Goal: Transaction & Acquisition: Purchase product/service

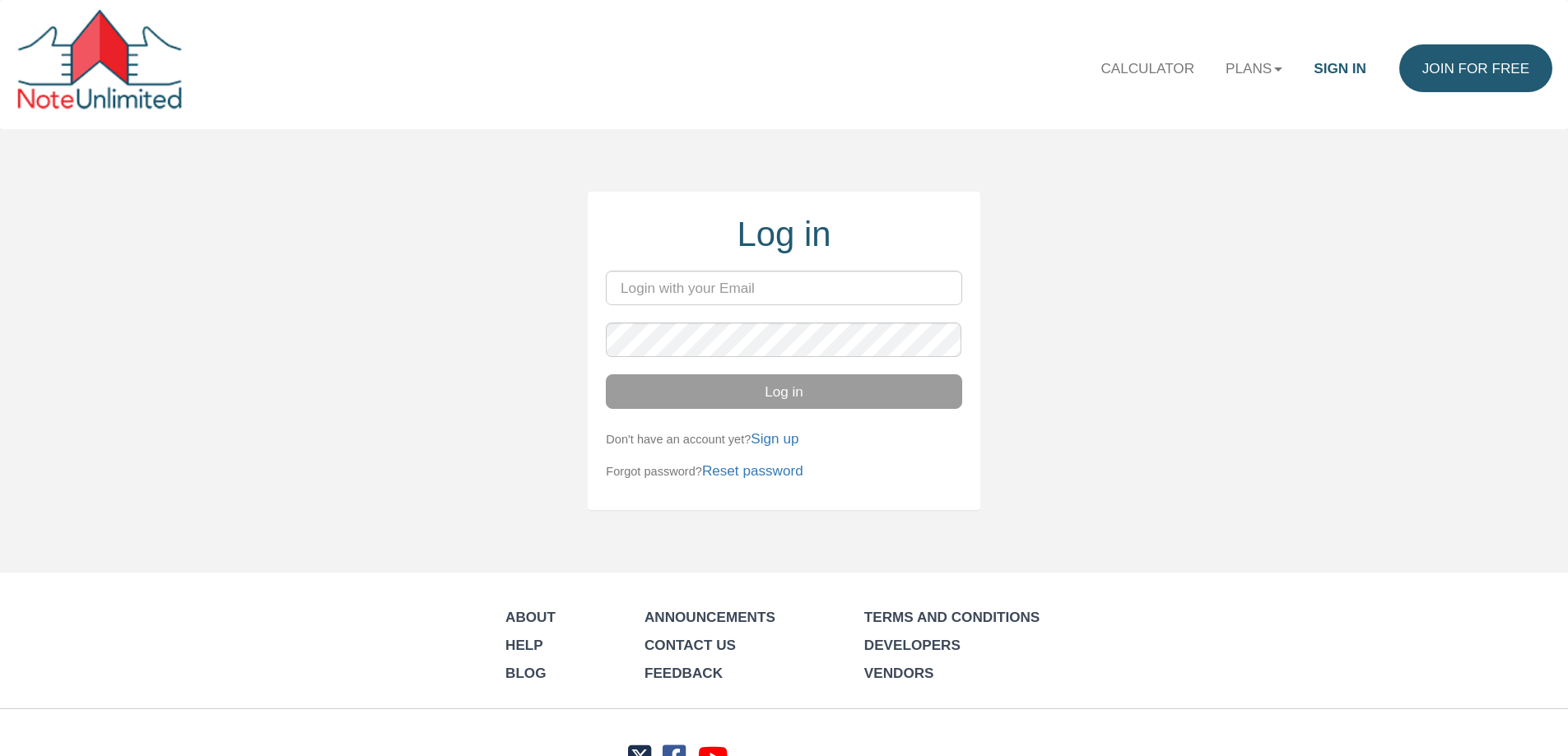
click at [679, 294] on input "email" at bounding box center [784, 288] width 356 height 34
type input "lindsay@evolutionprop.com"
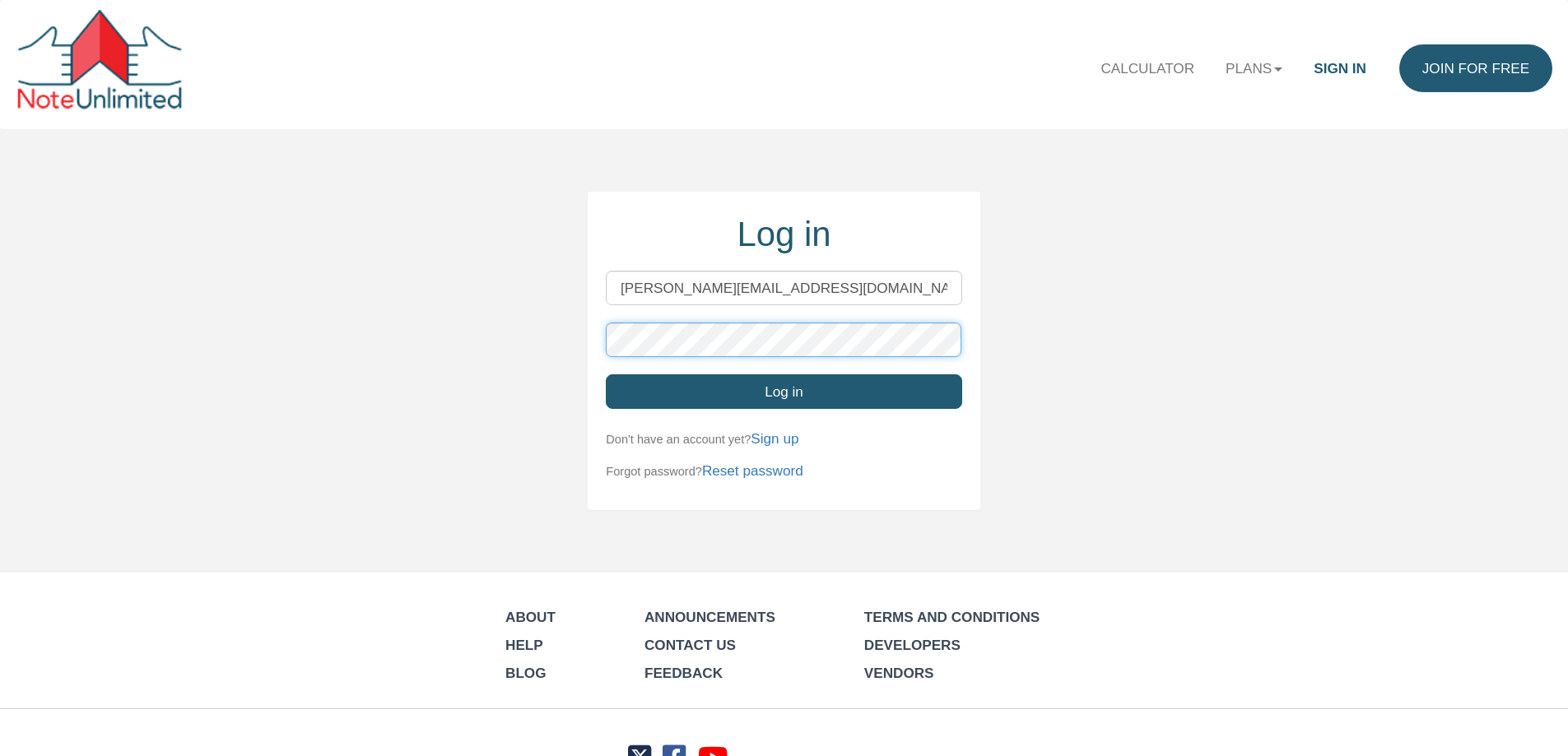
click at [606, 375] on button "Log in" at bounding box center [784, 391] width 356 height 34
click at [709, 405] on button "Log in" at bounding box center [784, 391] width 356 height 34
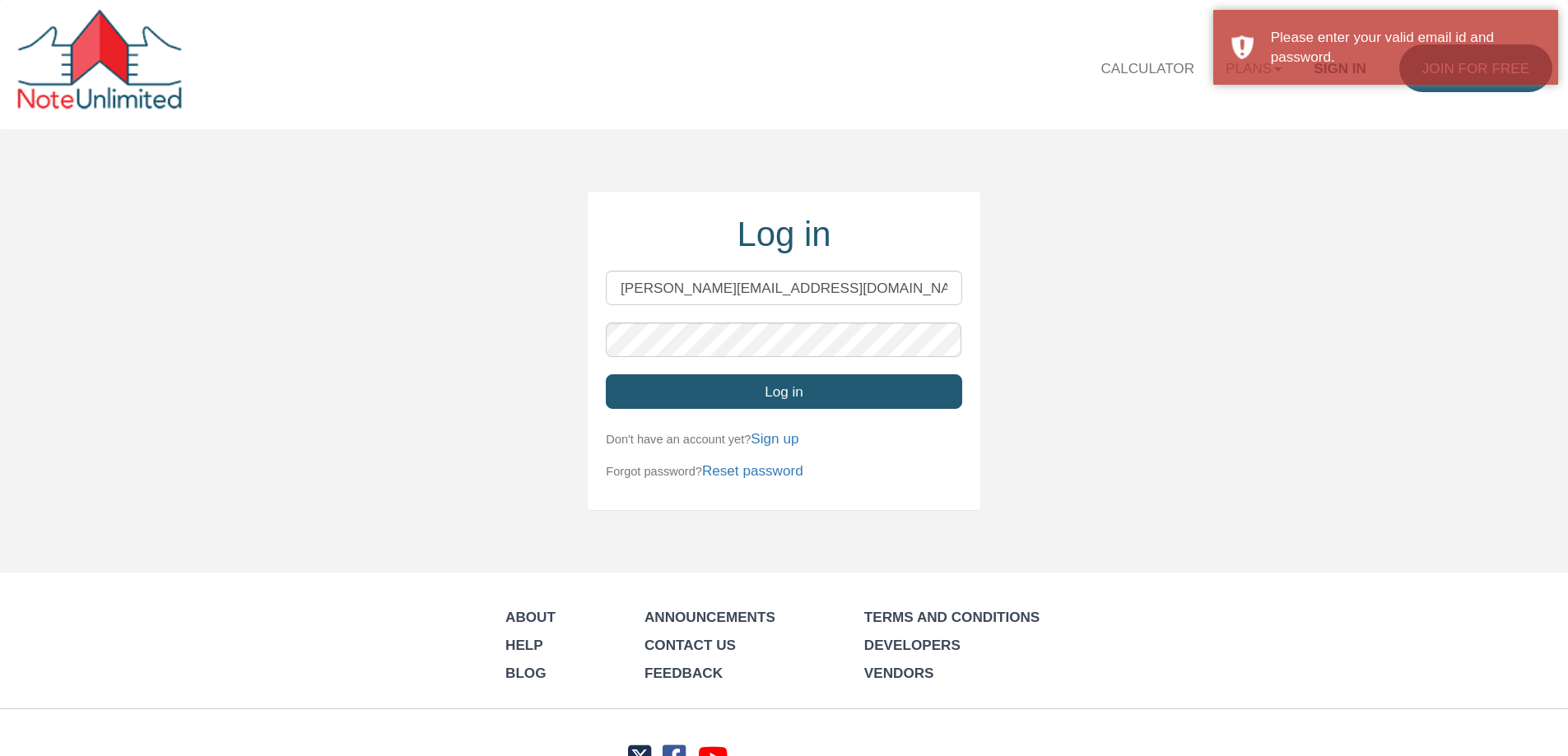
click at [1186, 280] on div "Log in lindsay@evolutionprop.com Log in Don't have an account yet? Sign up Forg…" at bounding box center [784, 351] width 1568 height 318
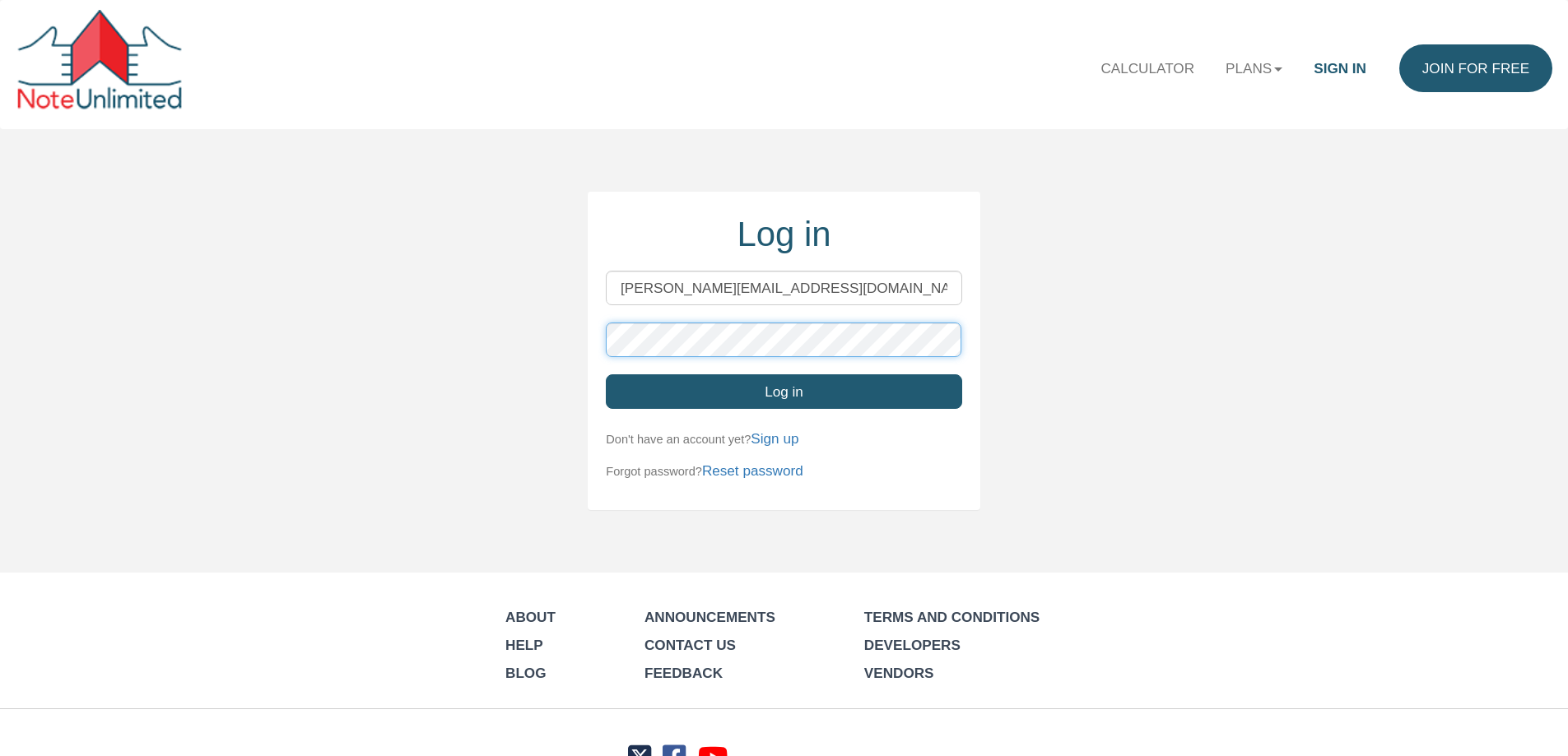
click at [586, 338] on div "Log in lindsay@evolutionprop.com Log in Don't have an account yet? Sign up Forg…" at bounding box center [784, 351] width 1568 height 318
click at [677, 393] on button "Log in" at bounding box center [784, 391] width 356 height 34
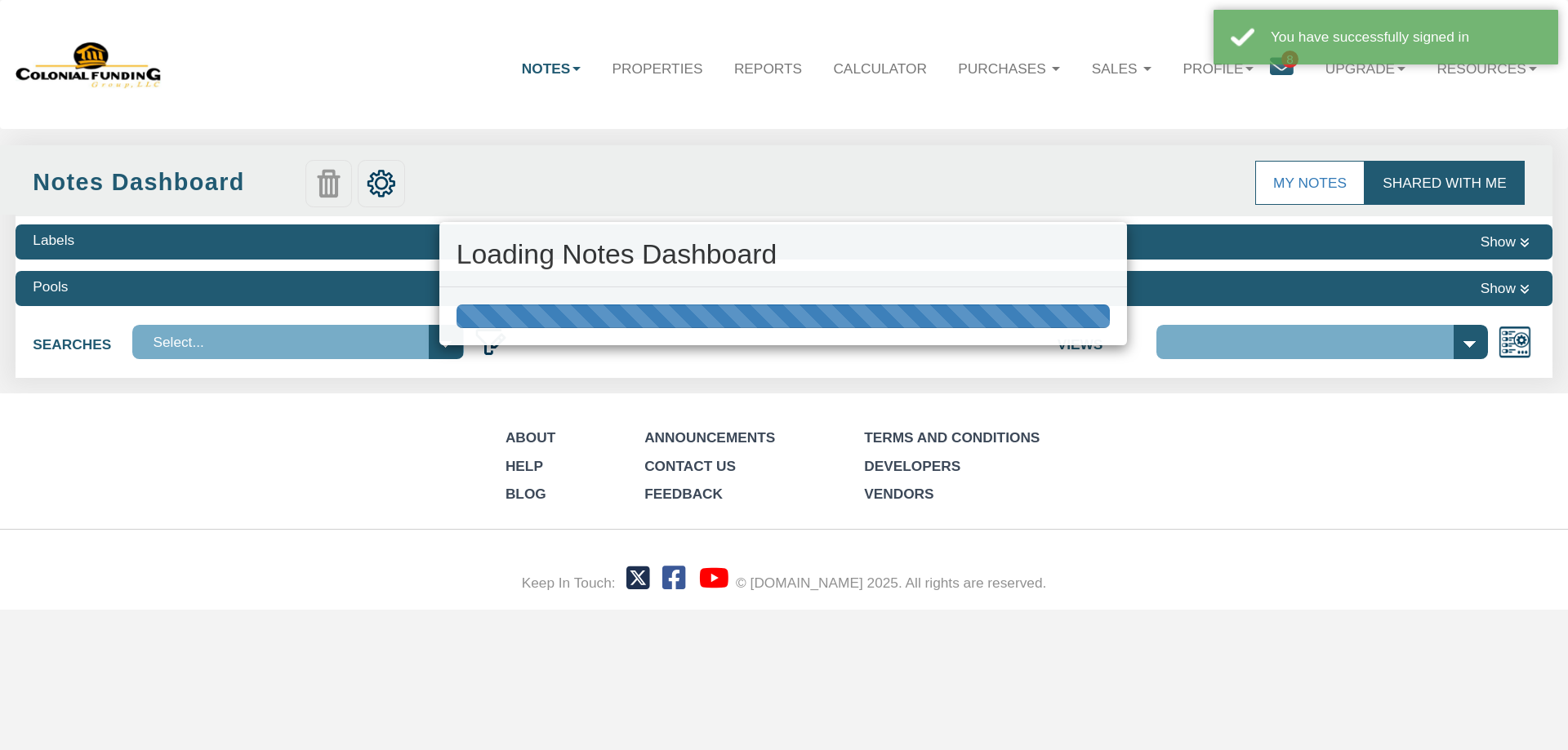
select select "316"
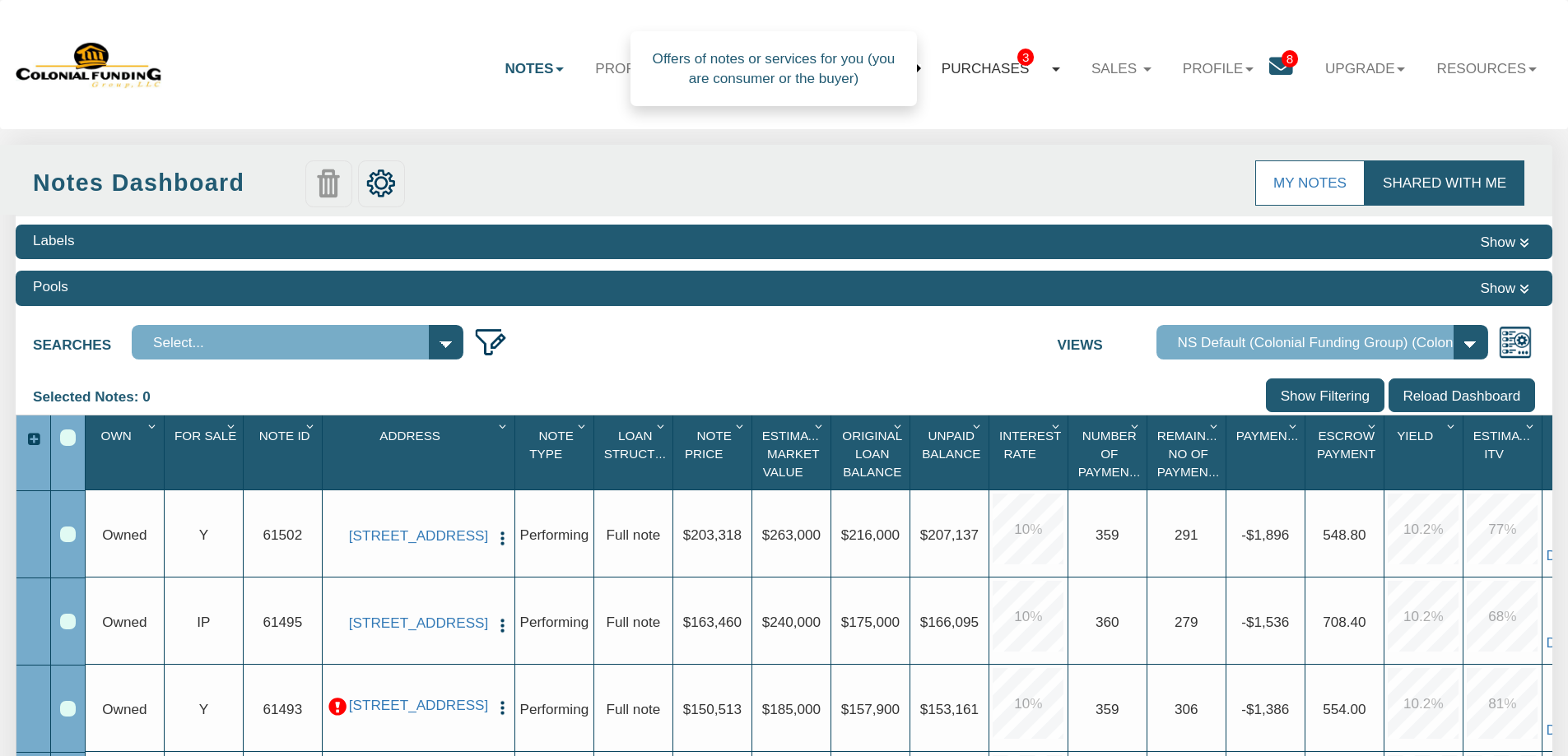
click at [983, 73] on link "Purchases 3" at bounding box center [1000, 68] width 150 height 48
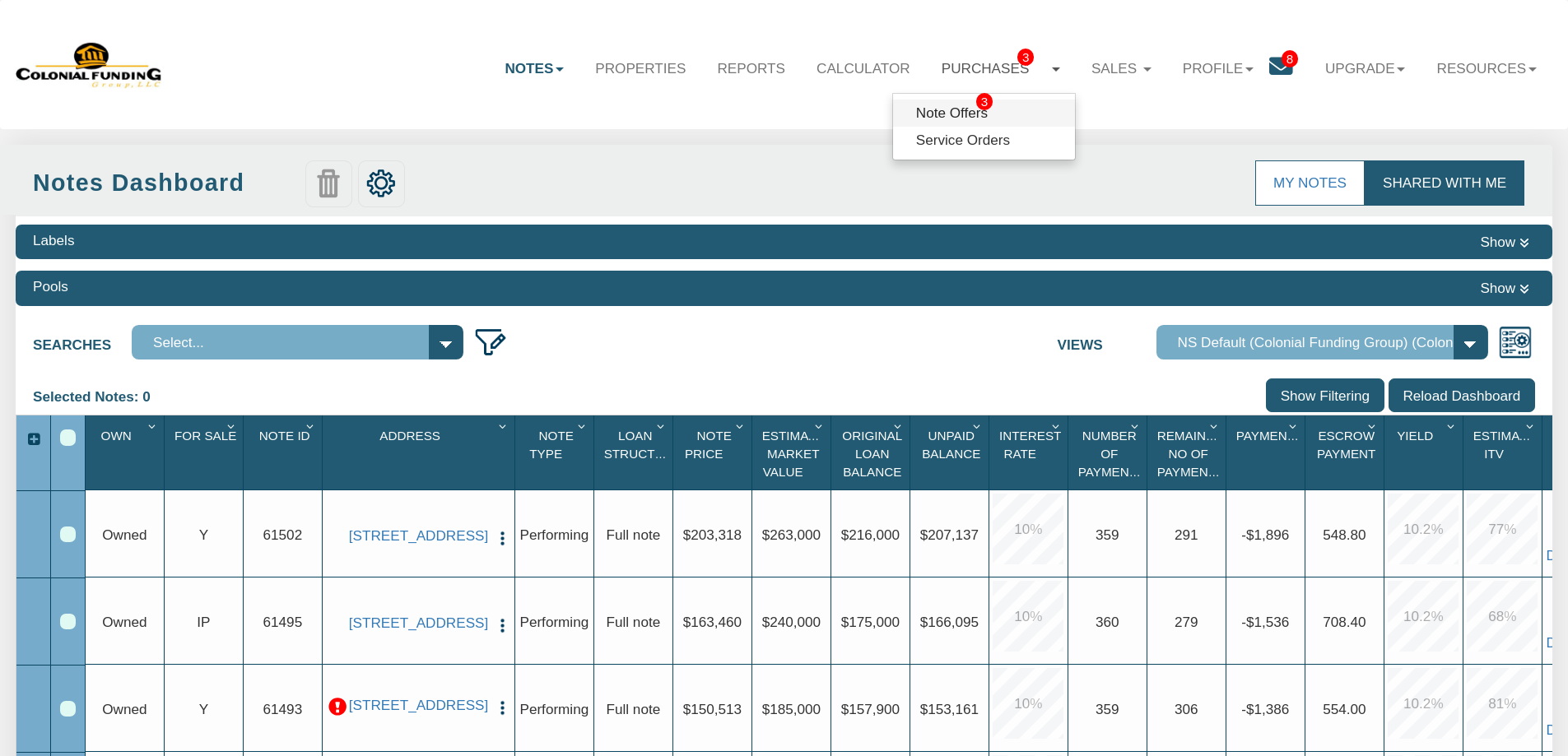
click at [946, 117] on link "Note Offers 3" at bounding box center [984, 113] width 182 height 28
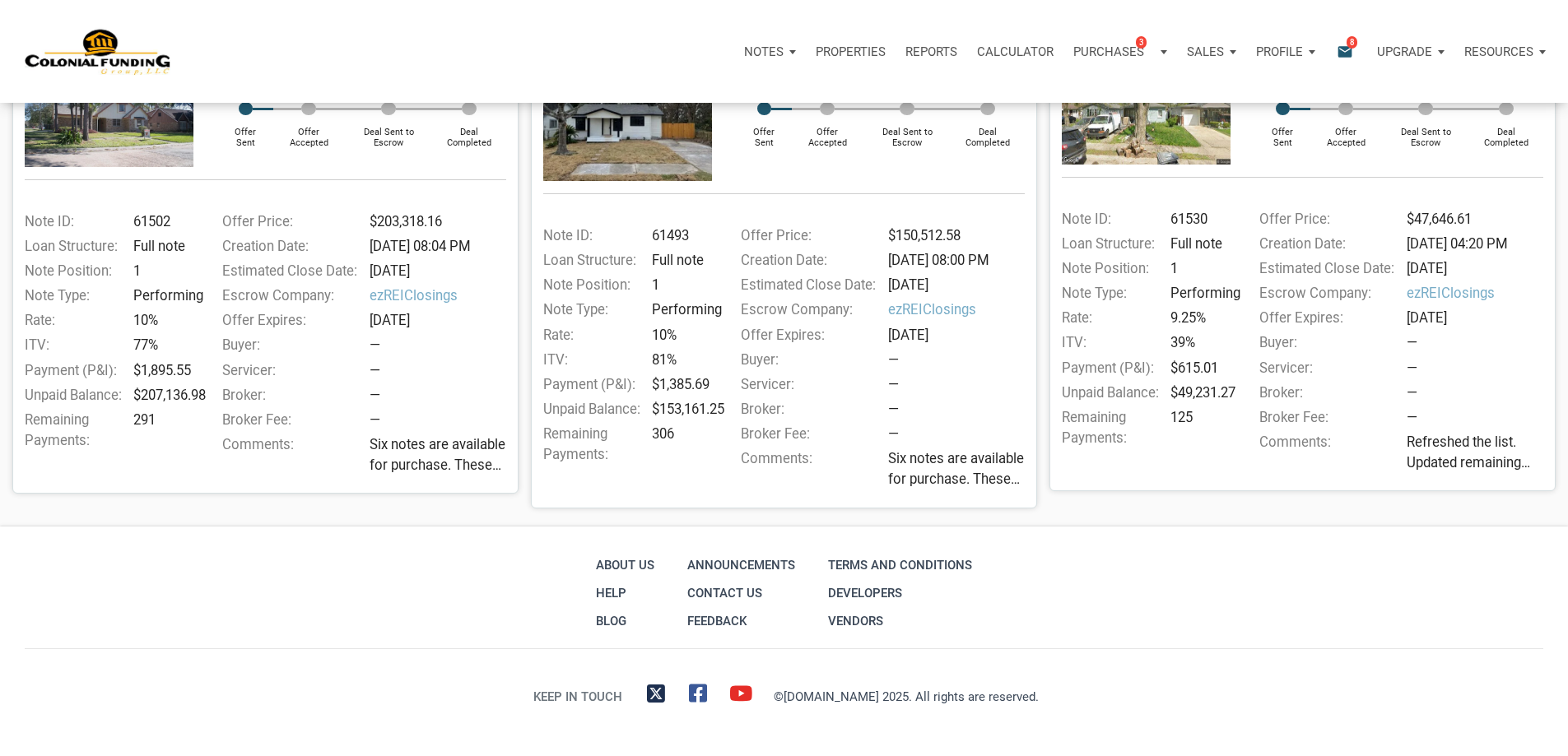
scroll to position [412, 0]
click at [467, 435] on span "Six notes are available for purchase. These were shared earlier [DATE], and fou…" at bounding box center [442, 455] width 145 height 41
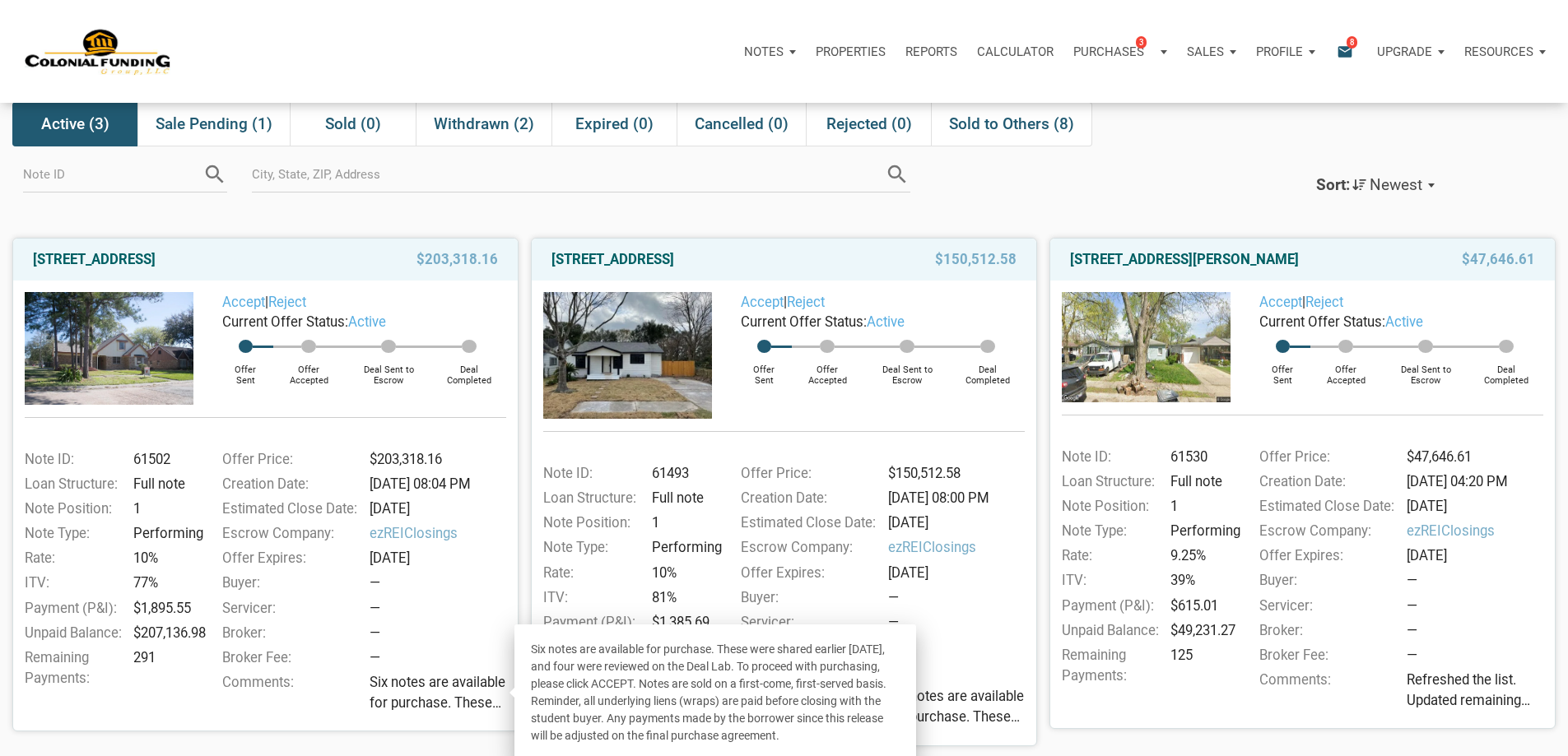
scroll to position [83, 0]
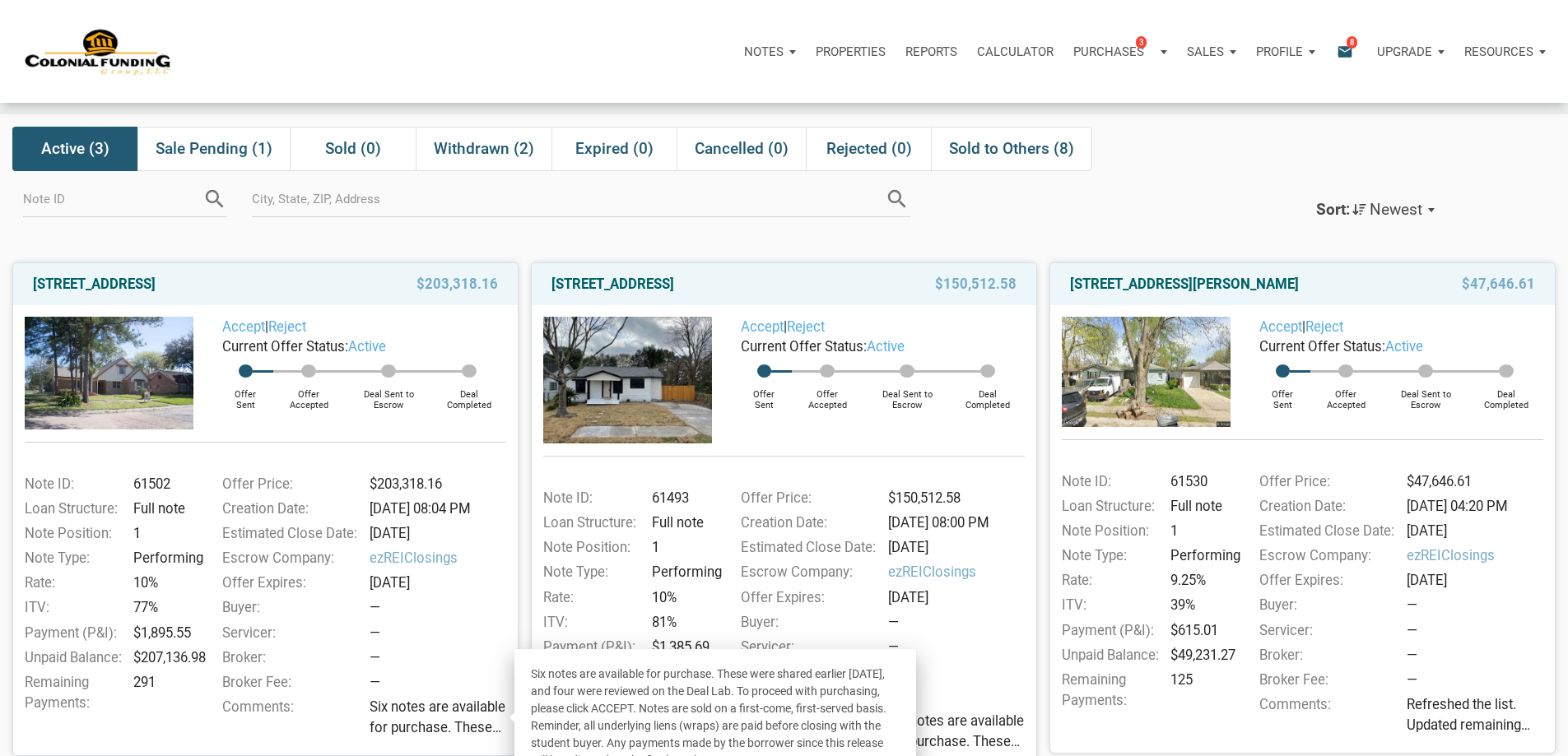
click at [417, 241] on div "search" at bounding box center [569, 206] width 666 height 70
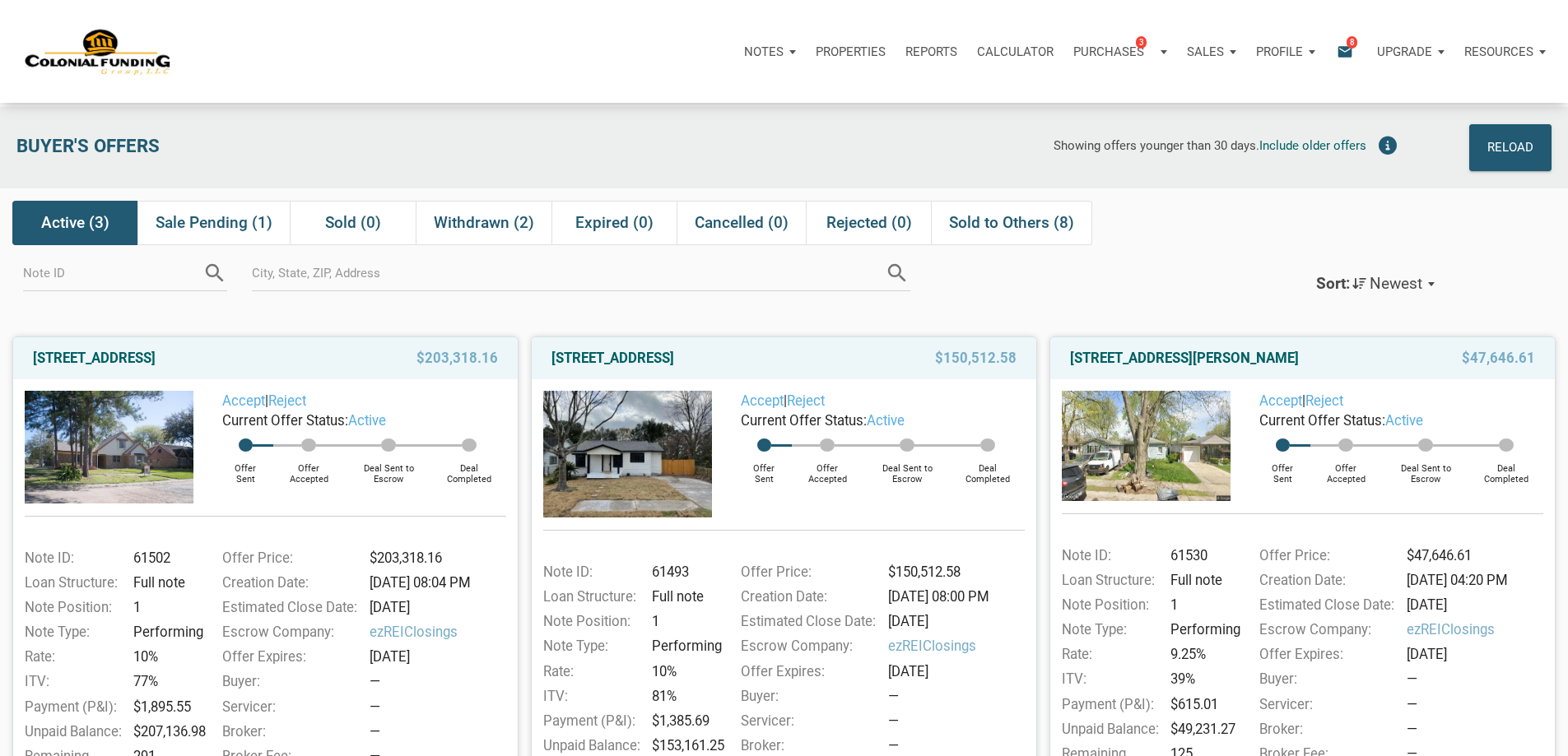
scroll to position [0, 0]
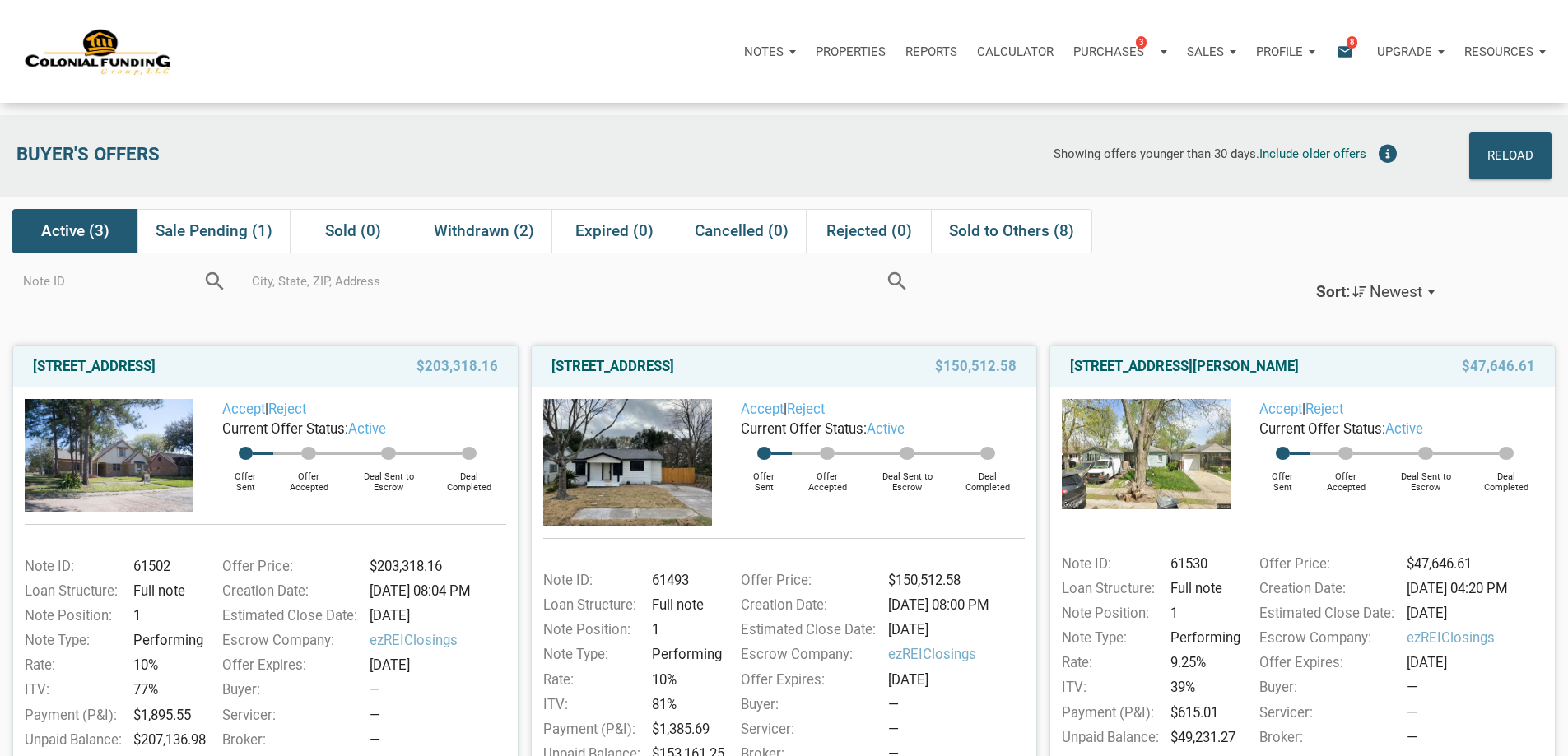
click at [744, 59] on p "Notes" at bounding box center [764, 51] width 39 height 15
click at [646, 112] on link "Dashboard" at bounding box center [723, 96] width 157 height 34
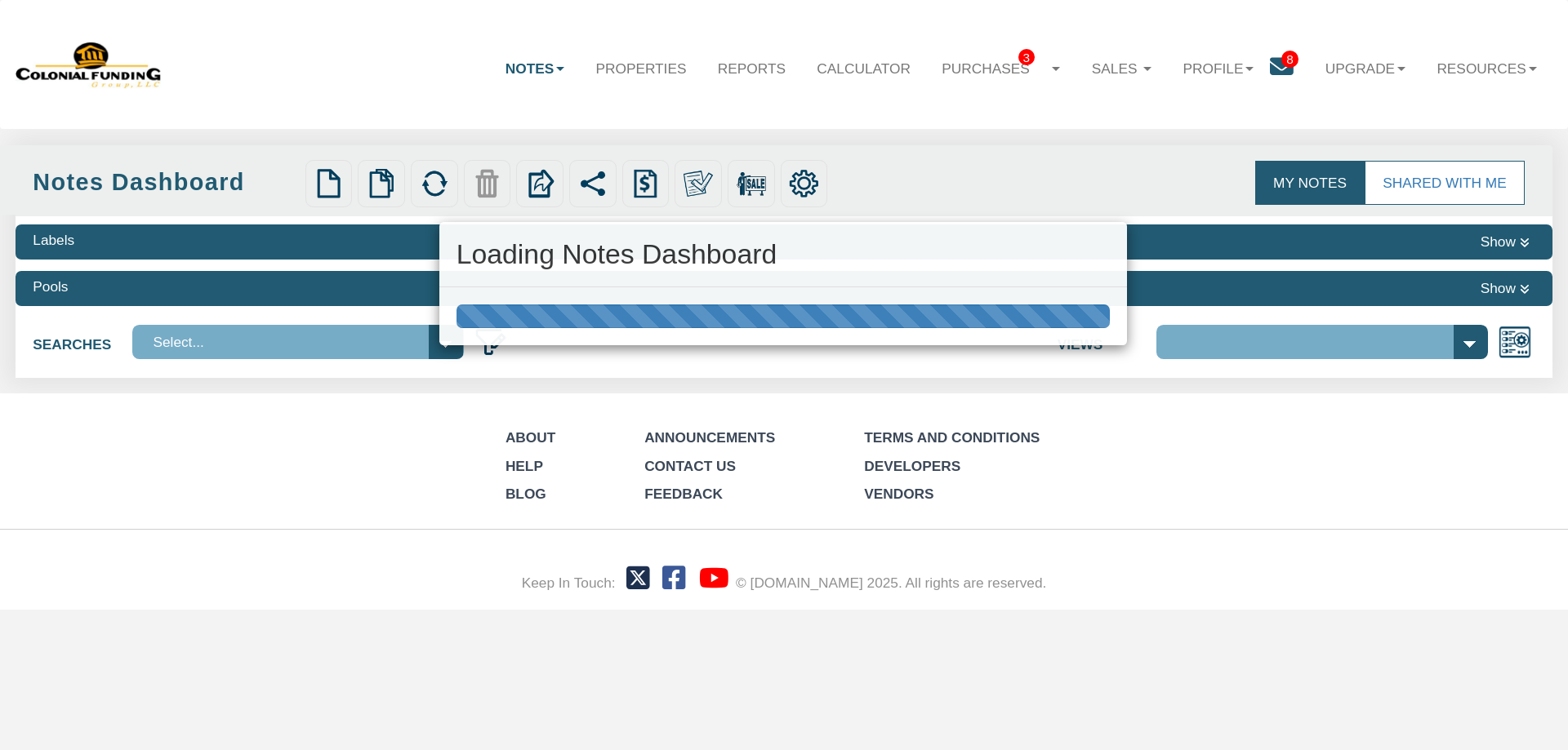
select select "316"
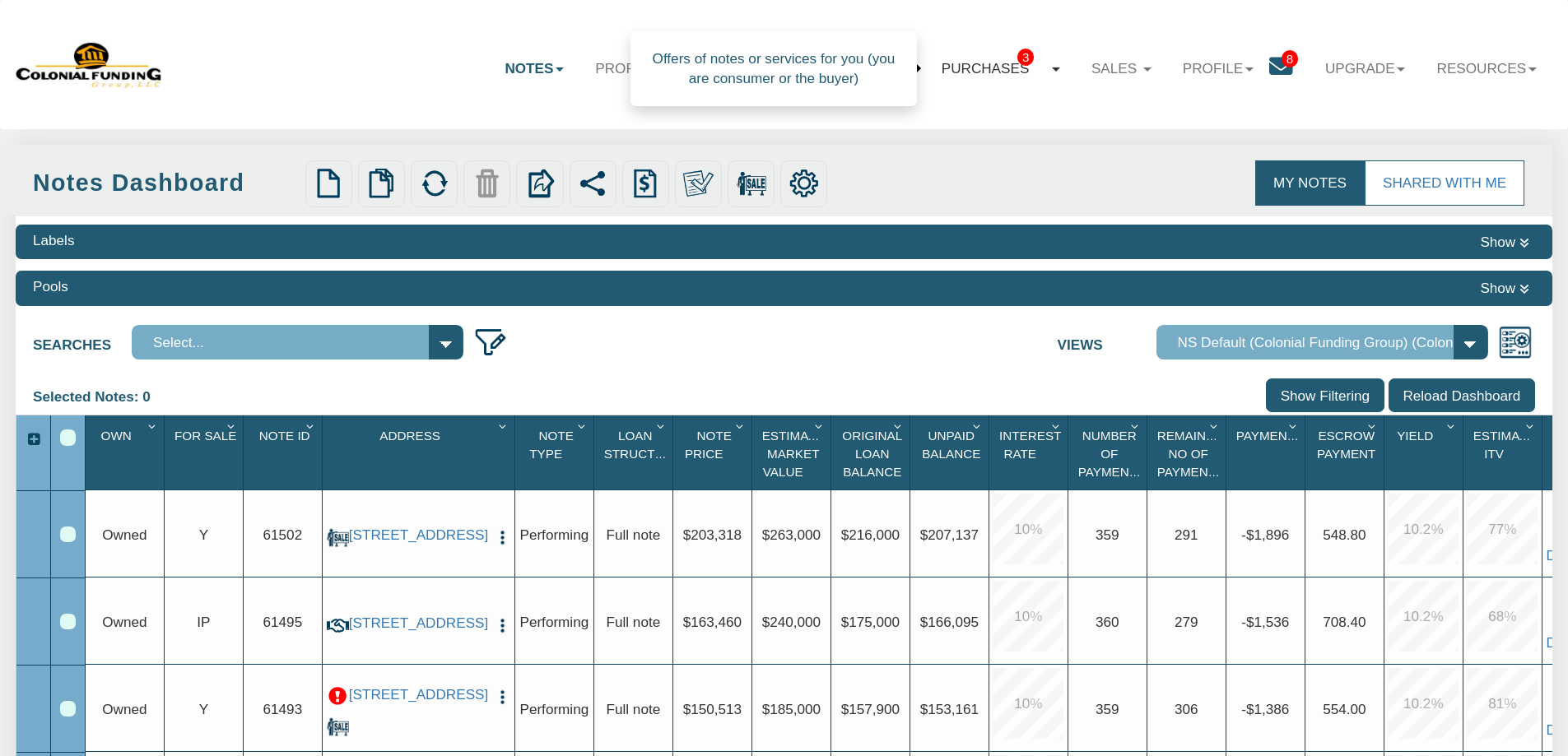
click at [981, 67] on link "Purchases 3" at bounding box center [1000, 68] width 150 height 48
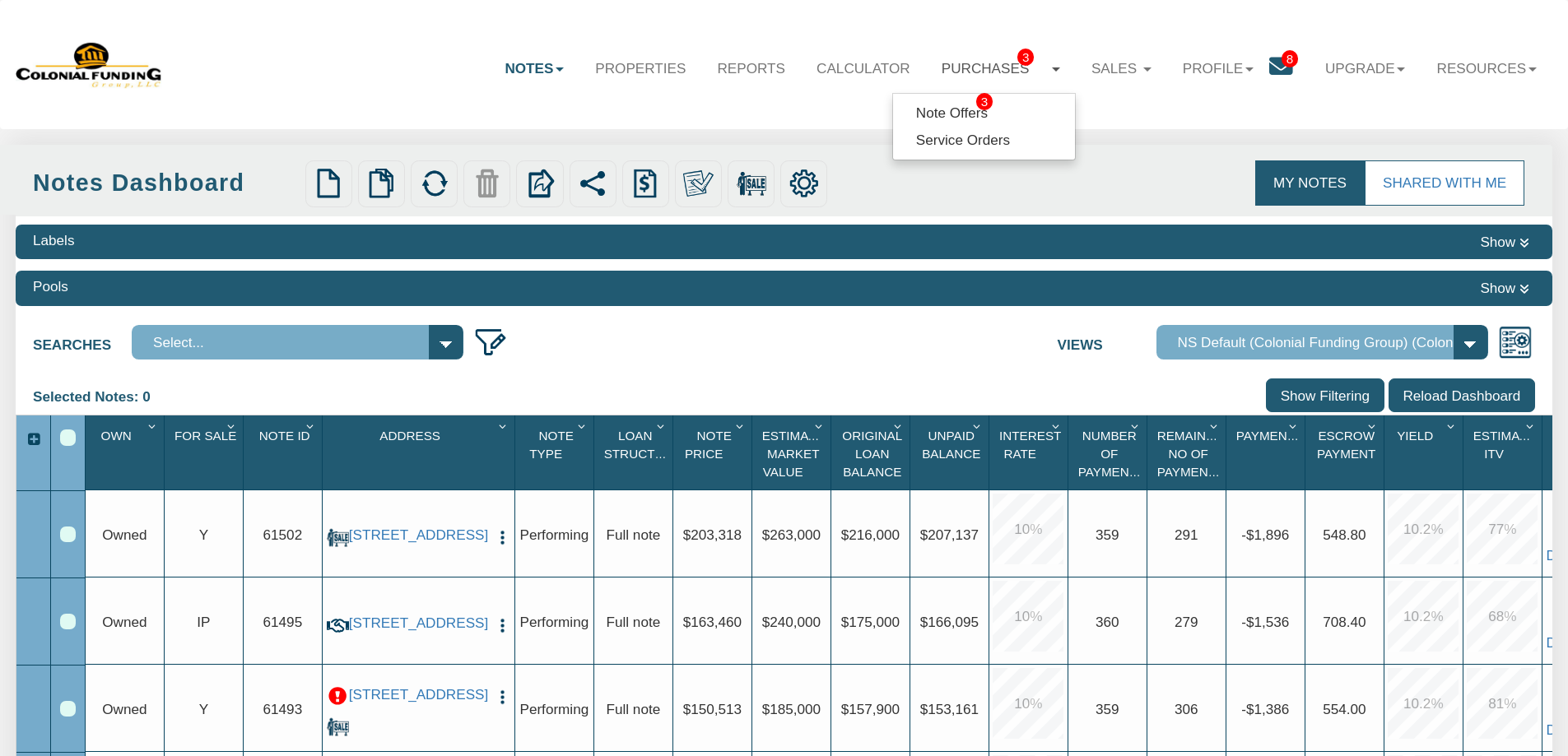
click at [513, 68] on link "Notes" at bounding box center [534, 68] width 91 height 47
click at [446, 138] on link "Transactions" at bounding box center [488, 140] width 182 height 28
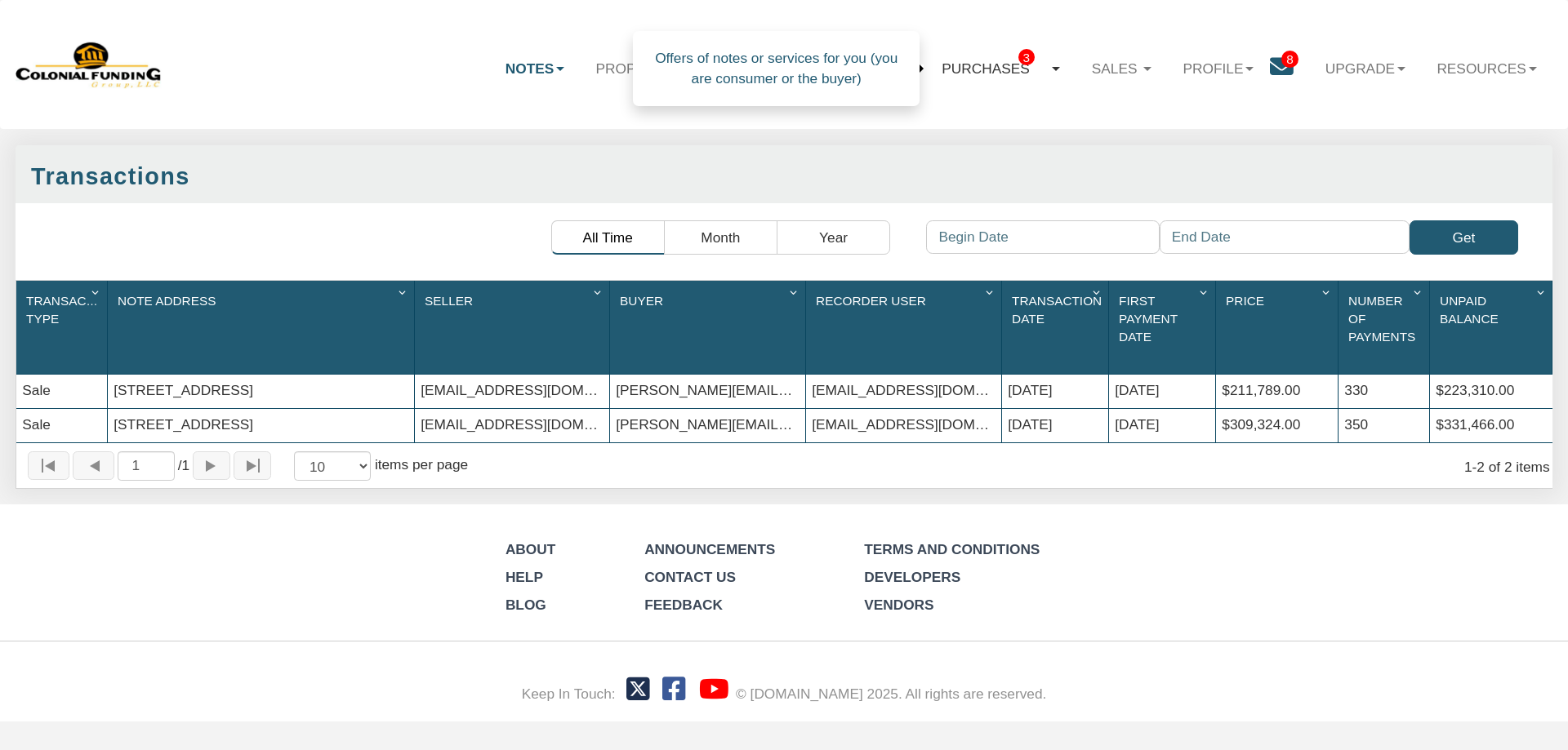
click at [973, 66] on link "Purchases 3" at bounding box center [1002, 67] width 151 height 48
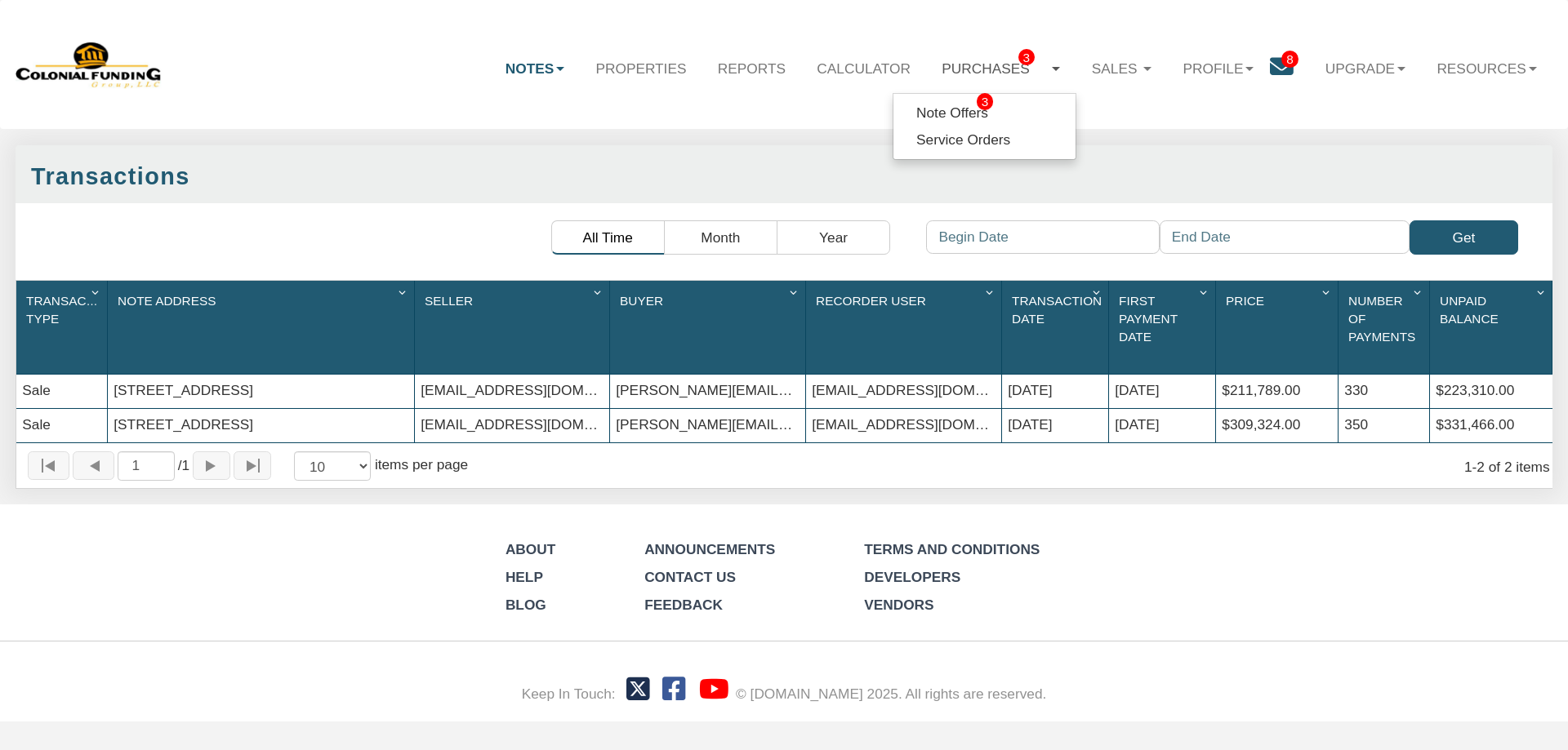
click at [1146, 151] on div "Transactions" at bounding box center [784, 174] width 1538 height 58
click at [625, 70] on link "Properties" at bounding box center [641, 67] width 121 height 47
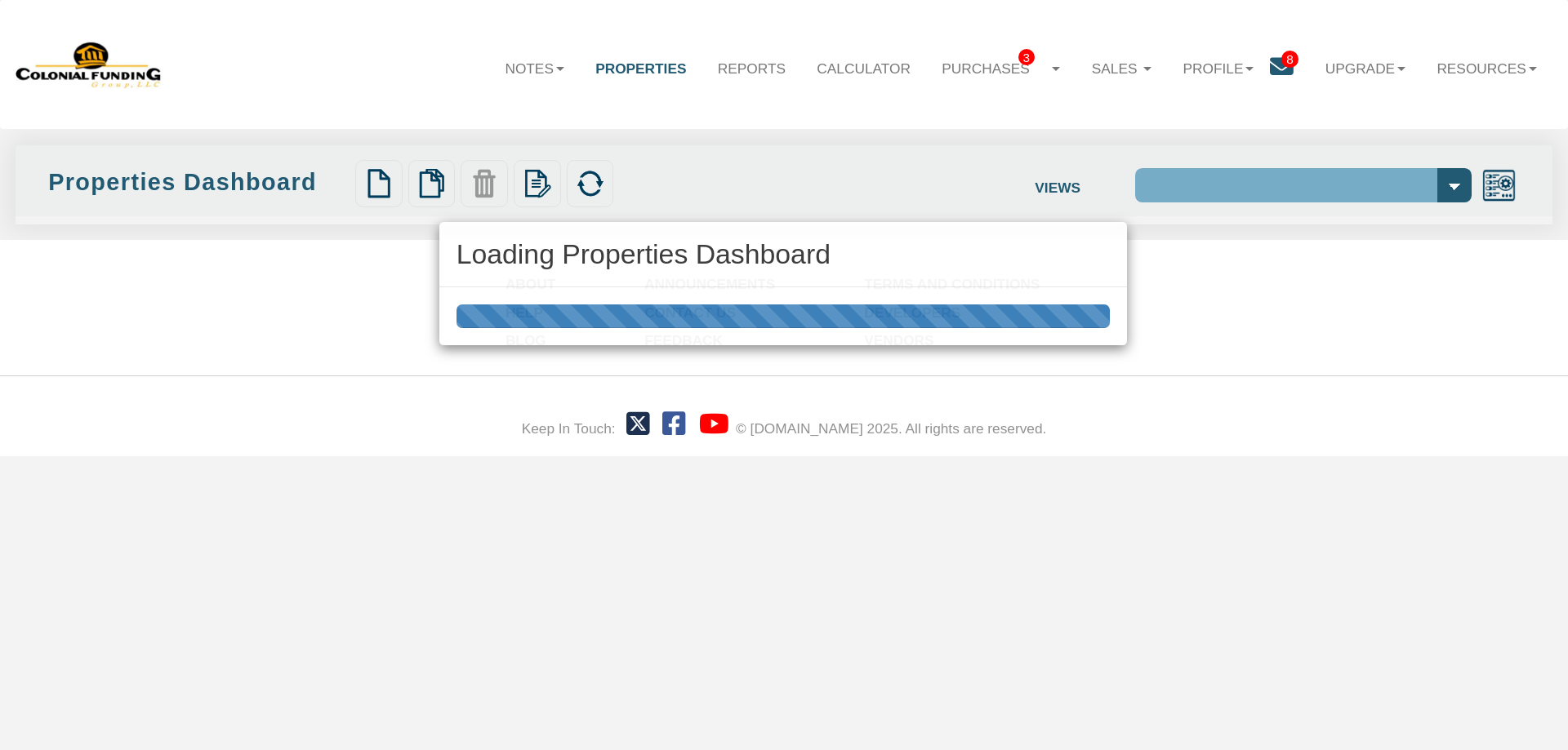
select select "138"
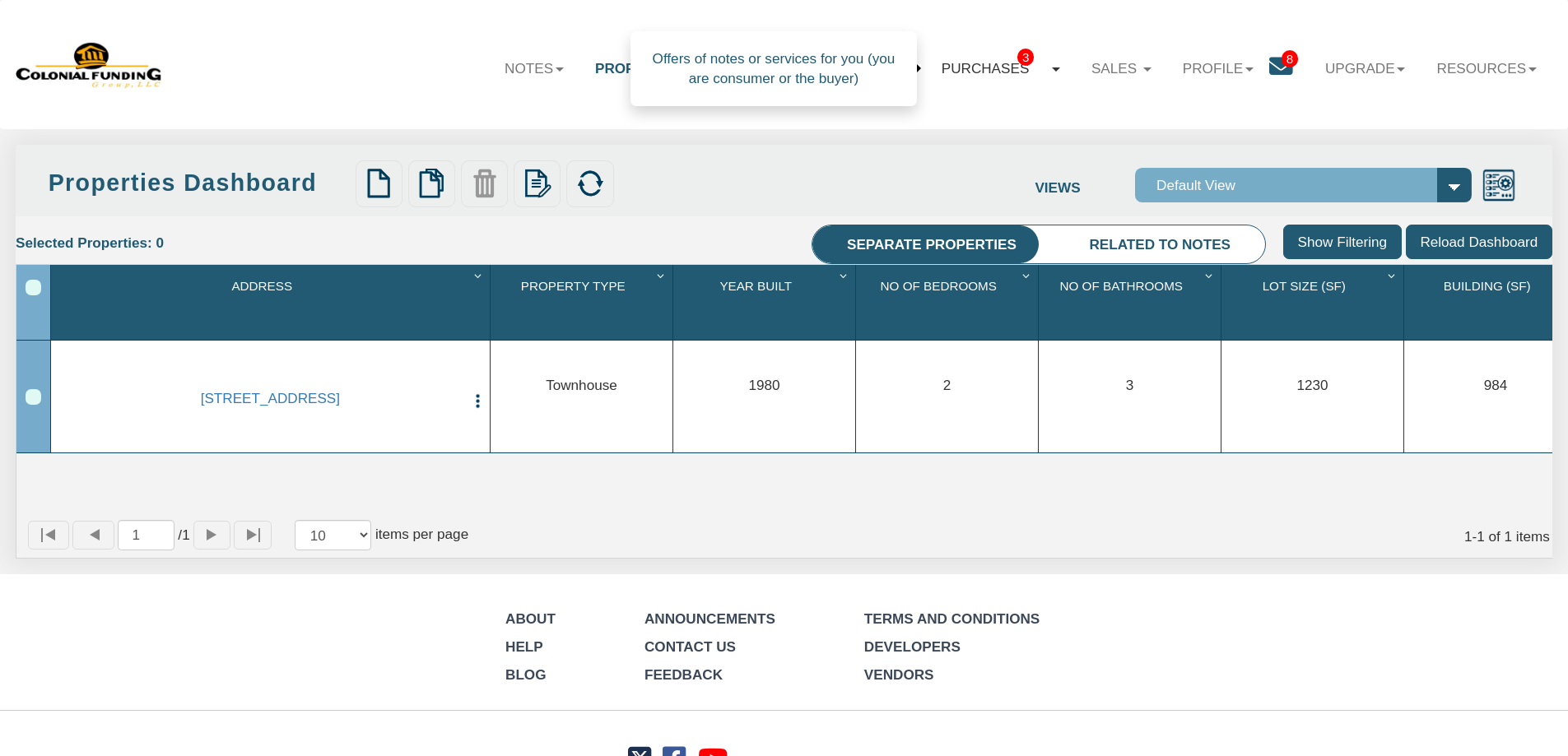
click at [956, 74] on link "Purchases 3" at bounding box center [1000, 68] width 150 height 48
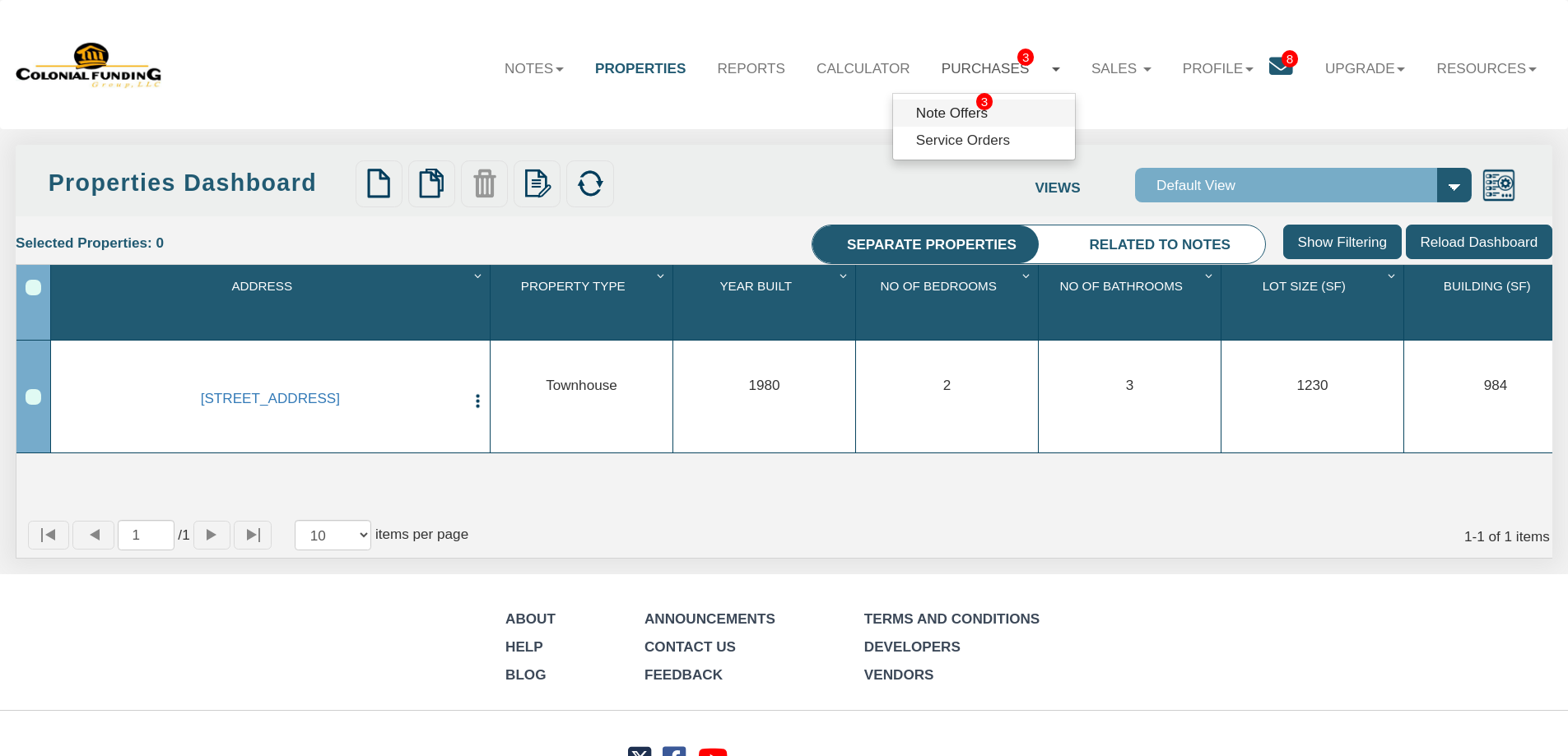
click at [944, 109] on link "Note Offers 3" at bounding box center [984, 113] width 182 height 28
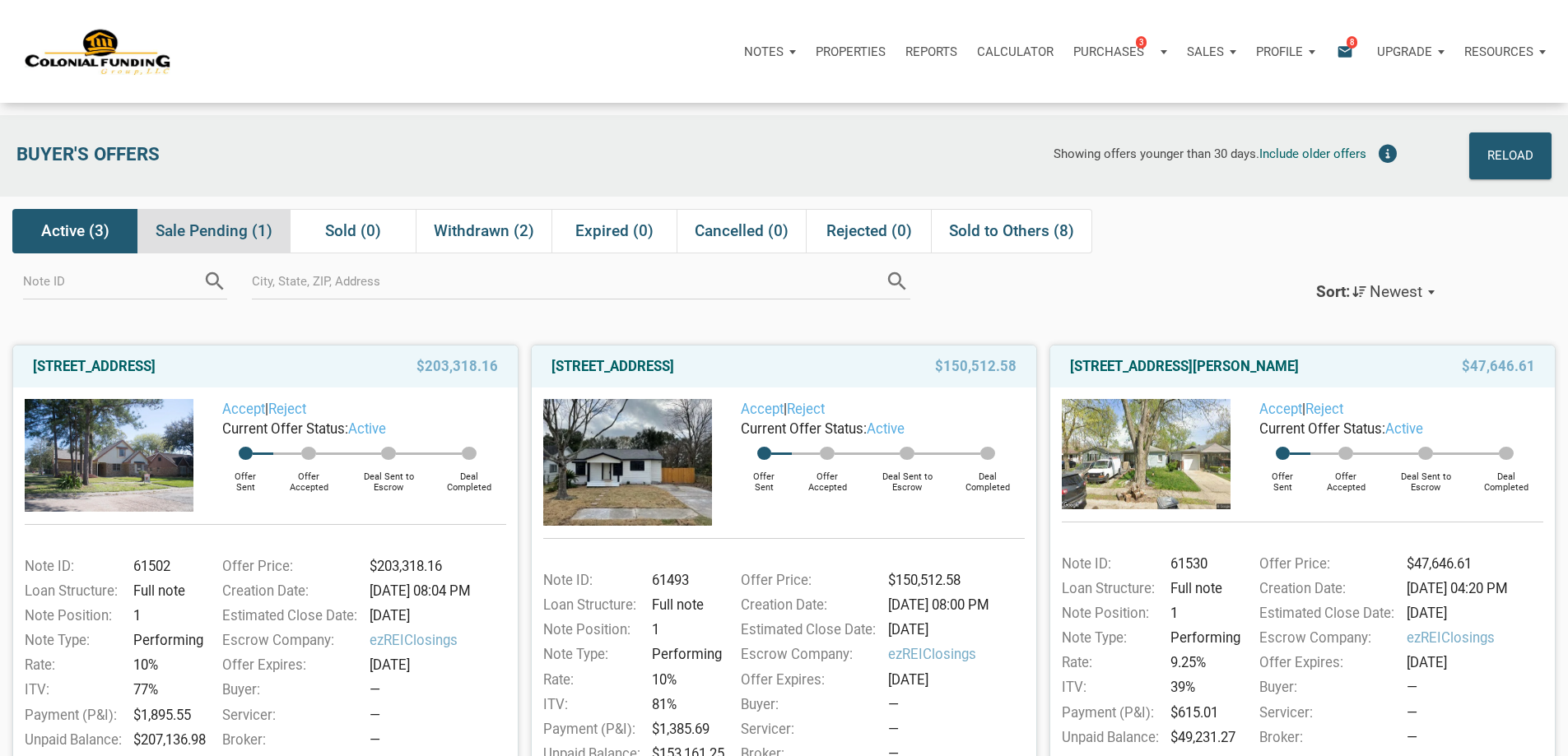
click at [220, 233] on span "Sale Pending (1)" at bounding box center [214, 232] width 117 height 20
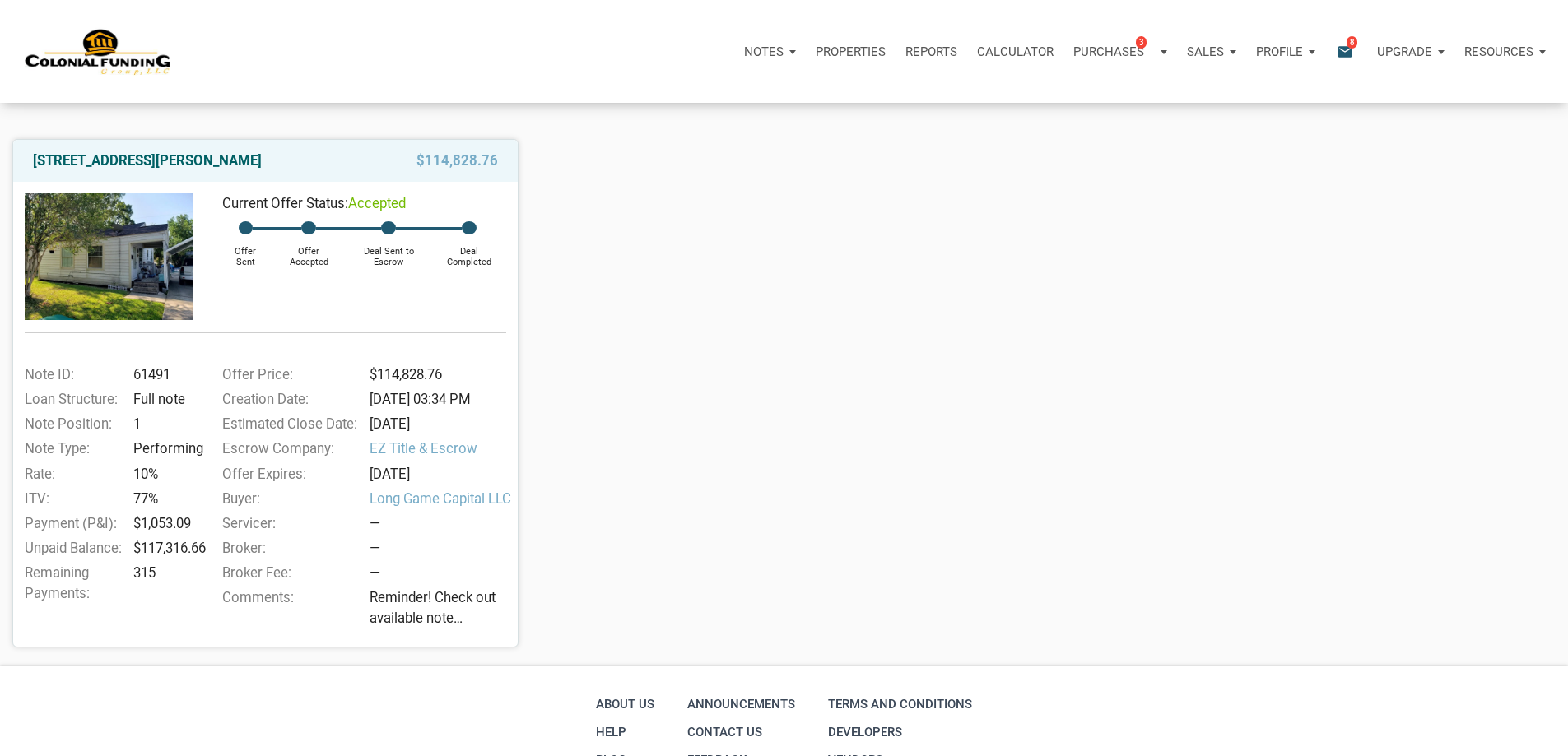
scroll to position [247, 0]
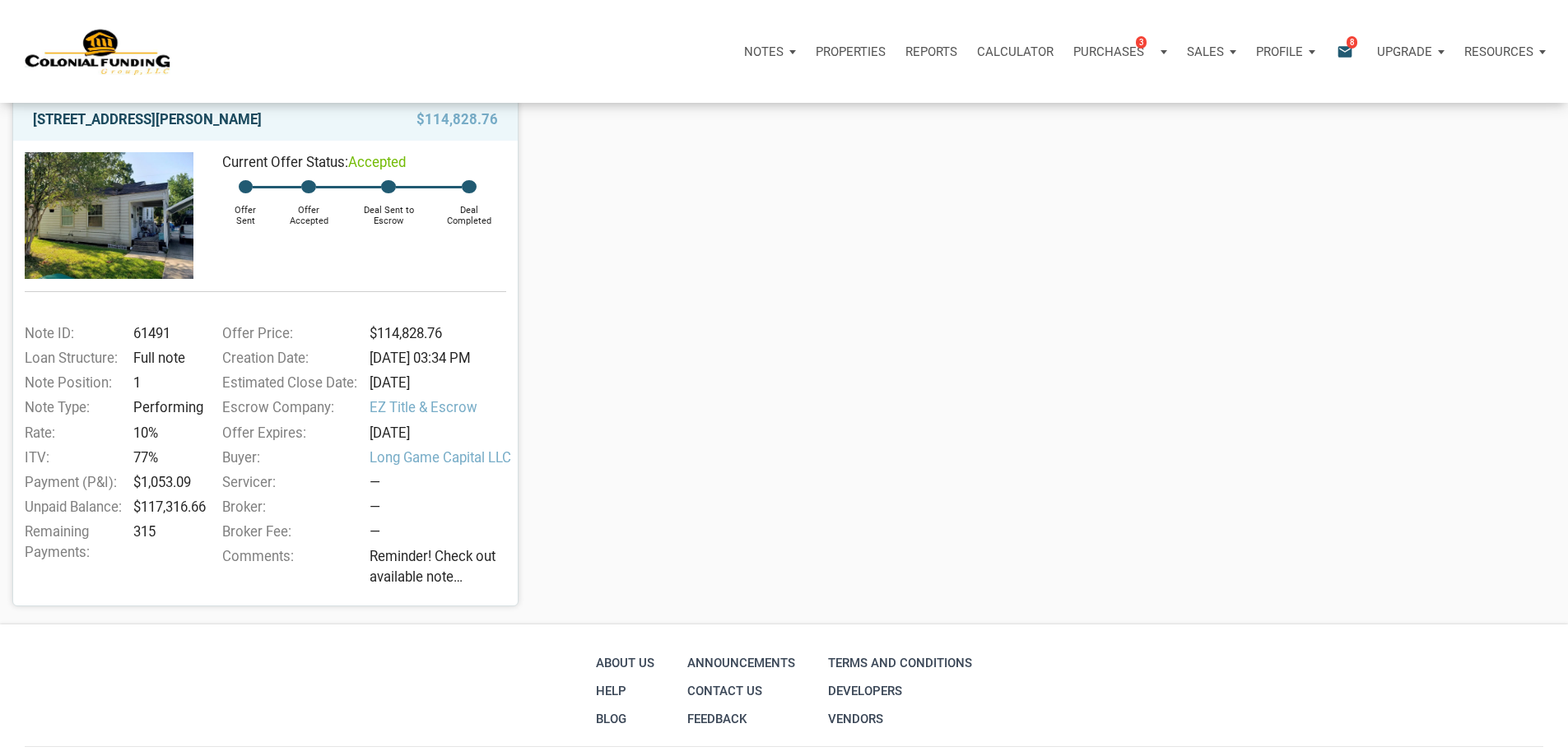
click at [75, 129] on link "111 Denham, Pasadena, TX, 77506" at bounding box center [147, 119] width 229 height 20
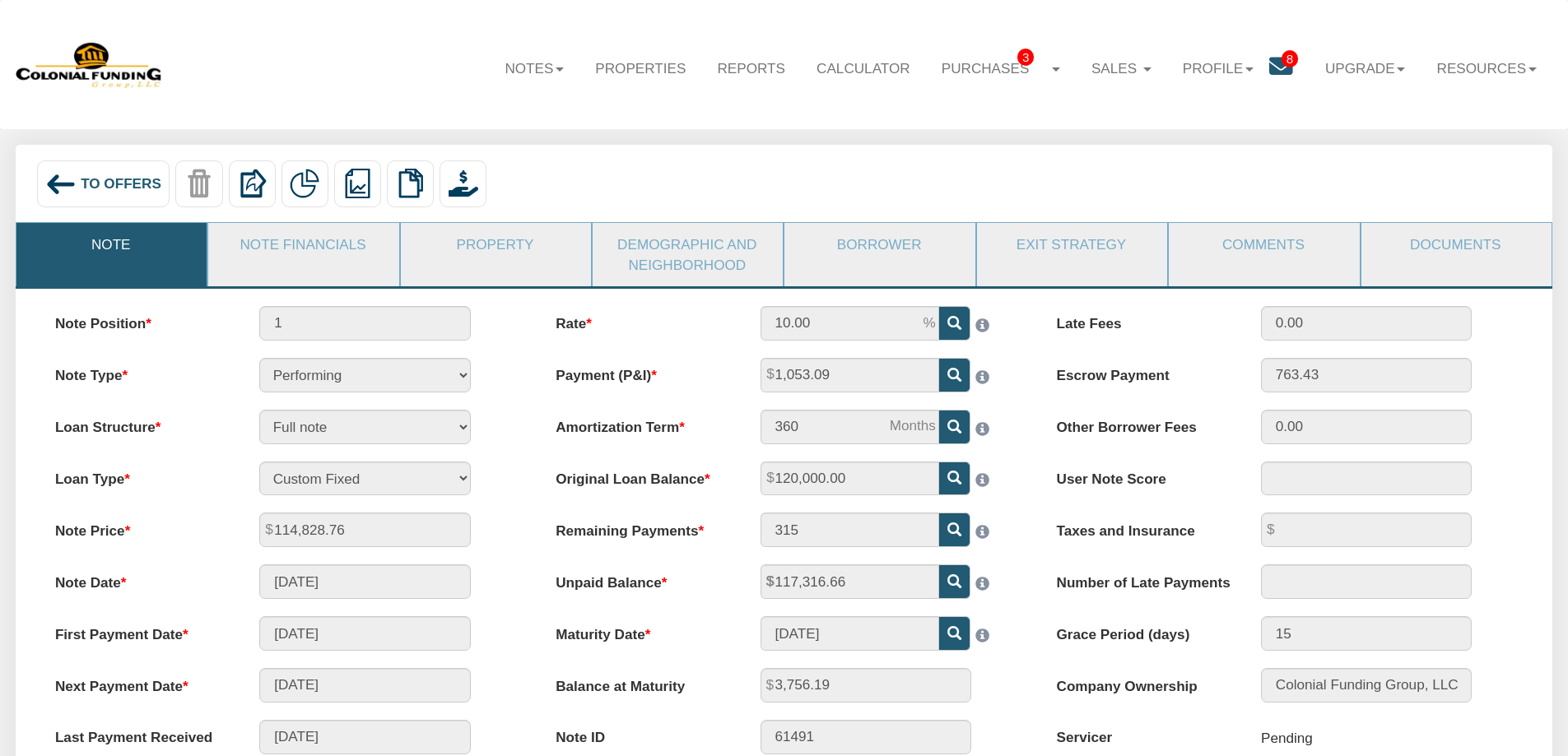
click at [307, 247] on link "Note Financials" at bounding box center [302, 243] width 188 height 42
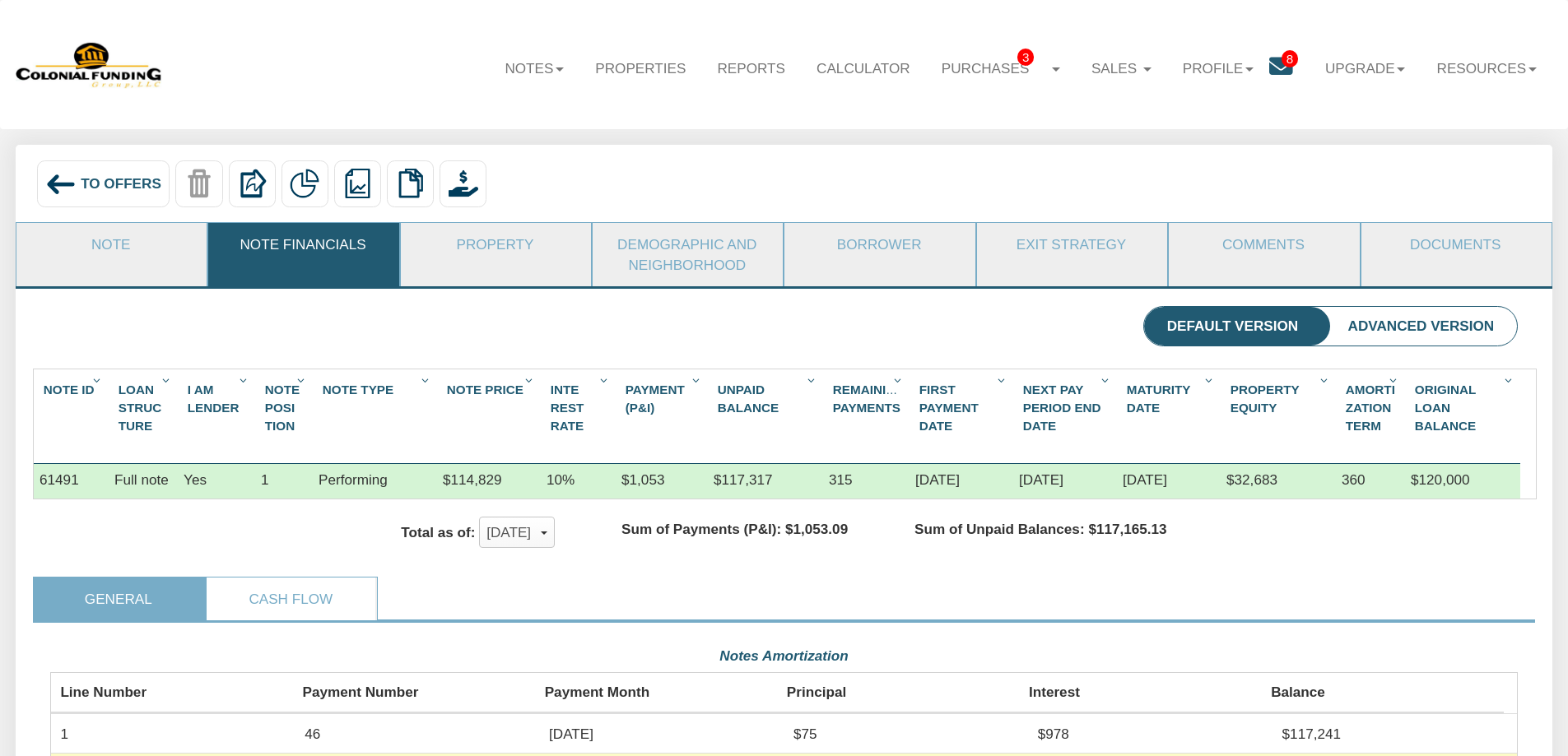
scroll to position [368, 1467]
click at [136, 196] on div "To Offers" at bounding box center [103, 184] width 133 height 47
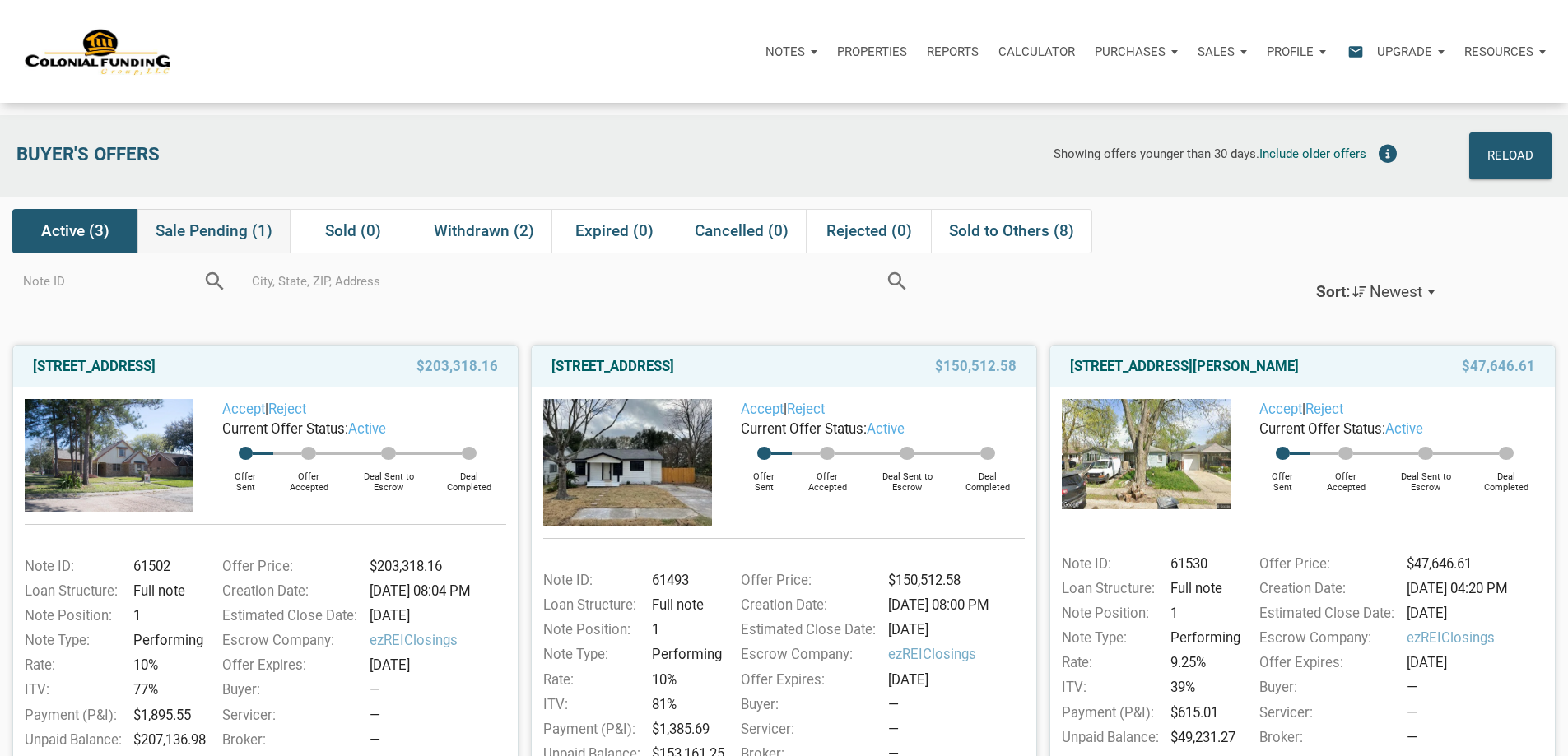
click at [234, 240] on span "Sale Pending (1)" at bounding box center [214, 232] width 117 height 20
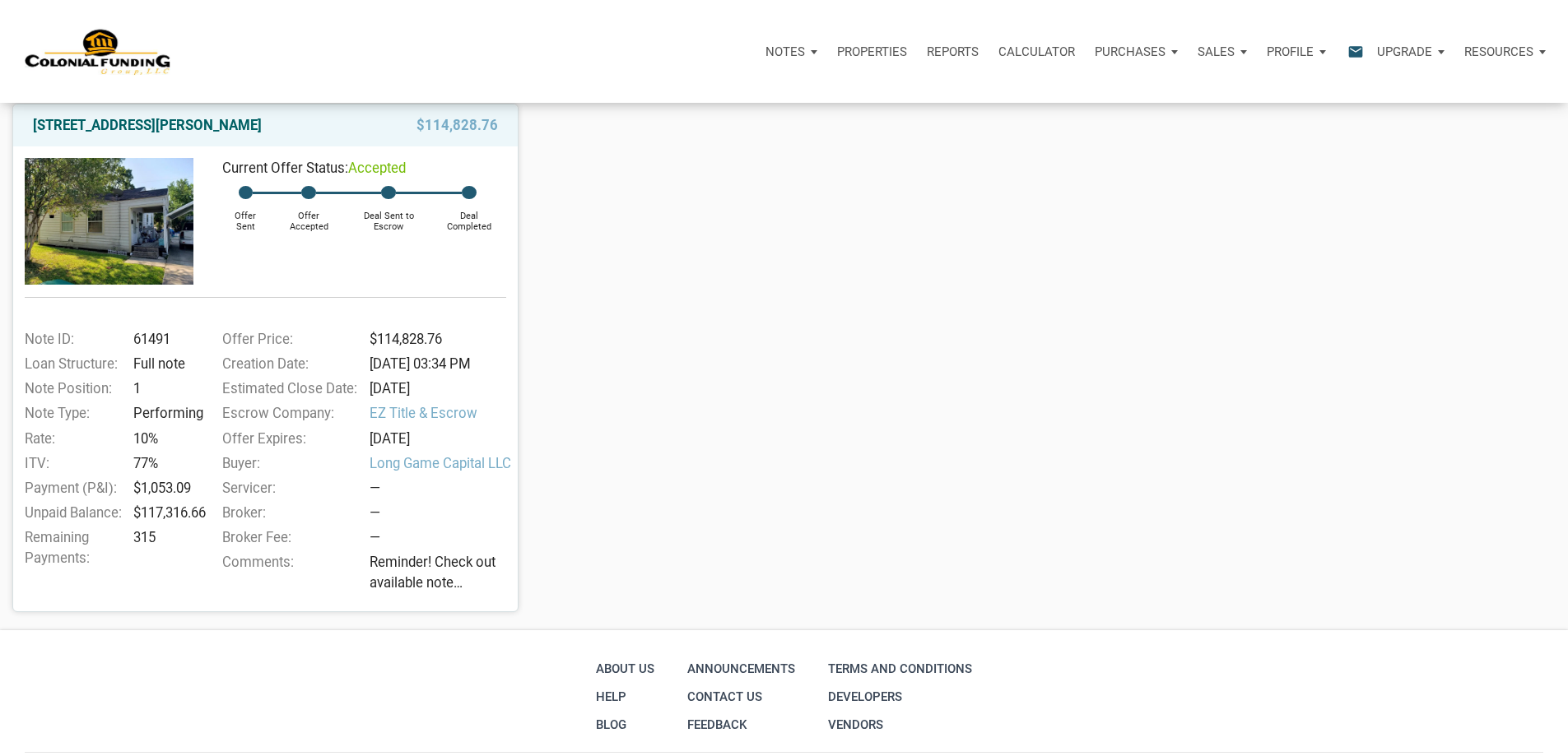
scroll to position [247, 0]
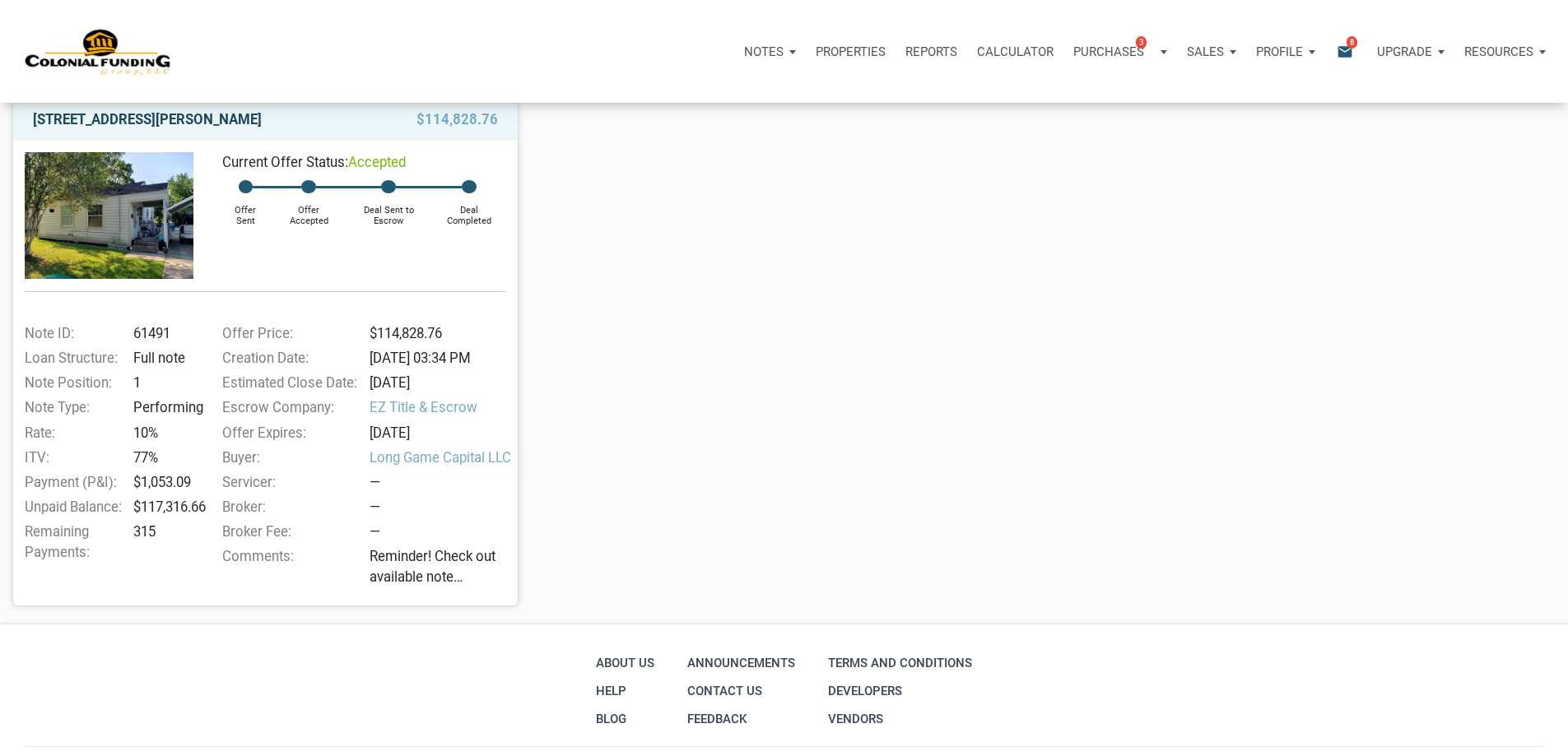
click at [112, 129] on link "[STREET_ADDRESS][PERSON_NAME]" at bounding box center [147, 119] width 229 height 20
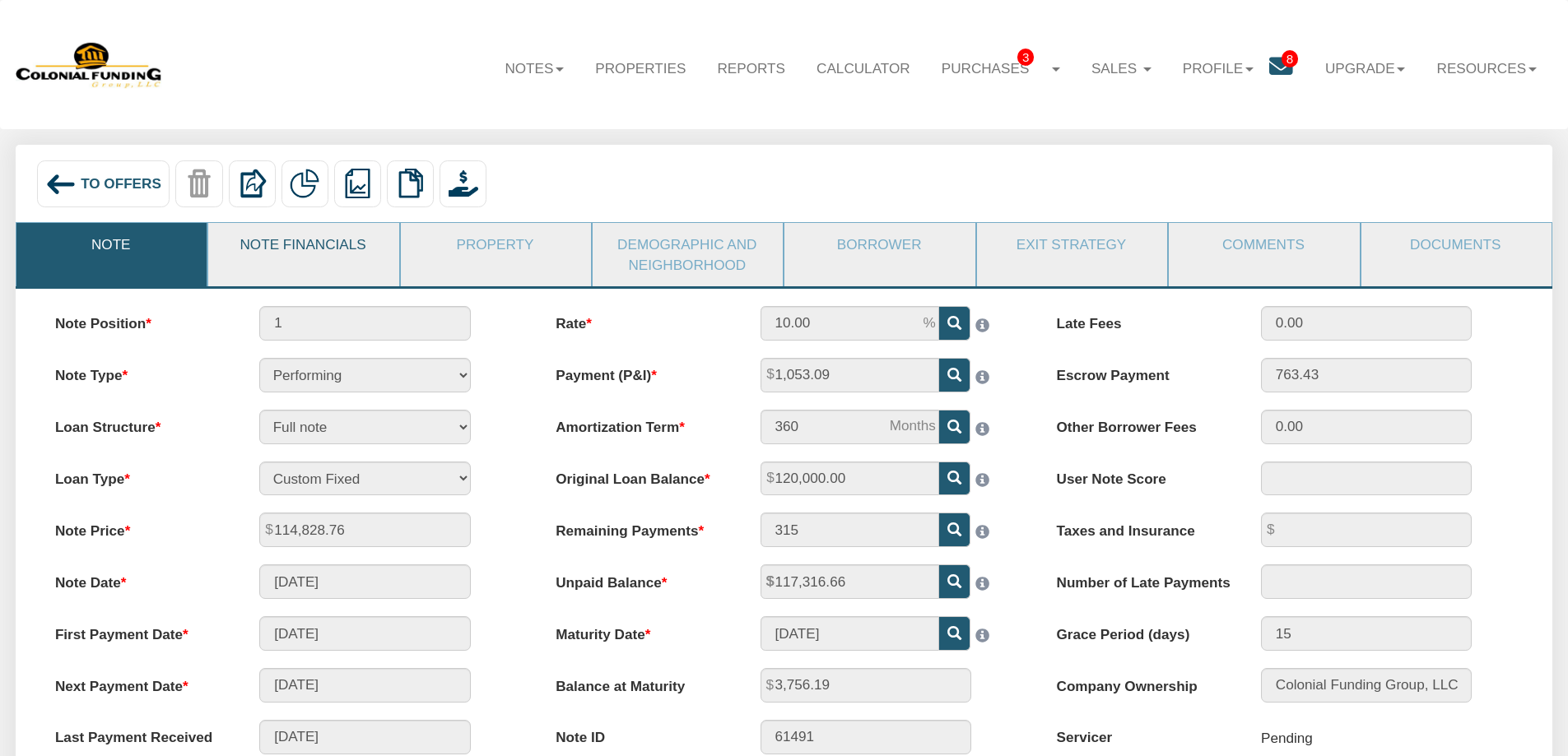
click at [307, 240] on link "Note Financials" at bounding box center [302, 243] width 188 height 42
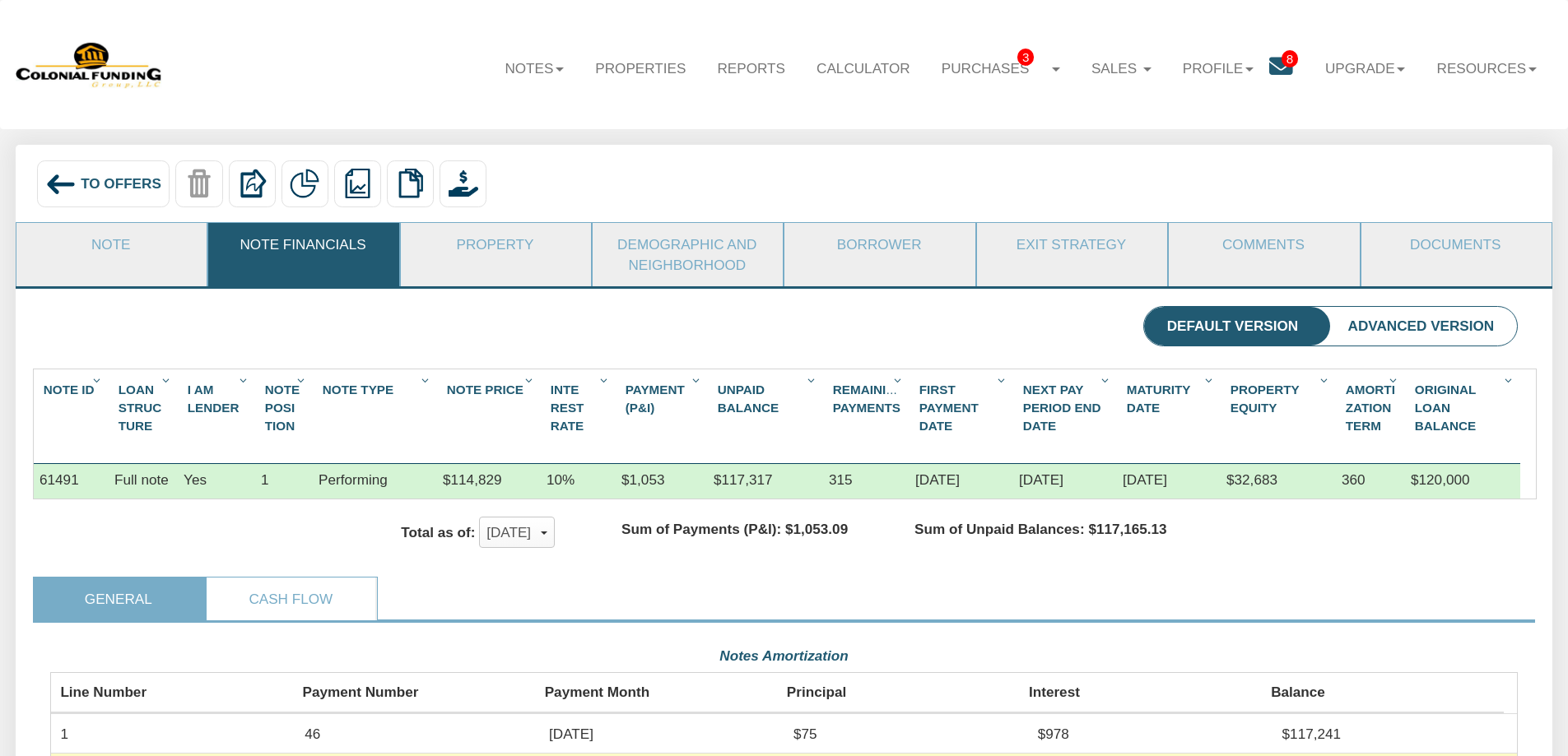
scroll to position [368, 1467]
